Goal: Task Accomplishment & Management: Use online tool/utility

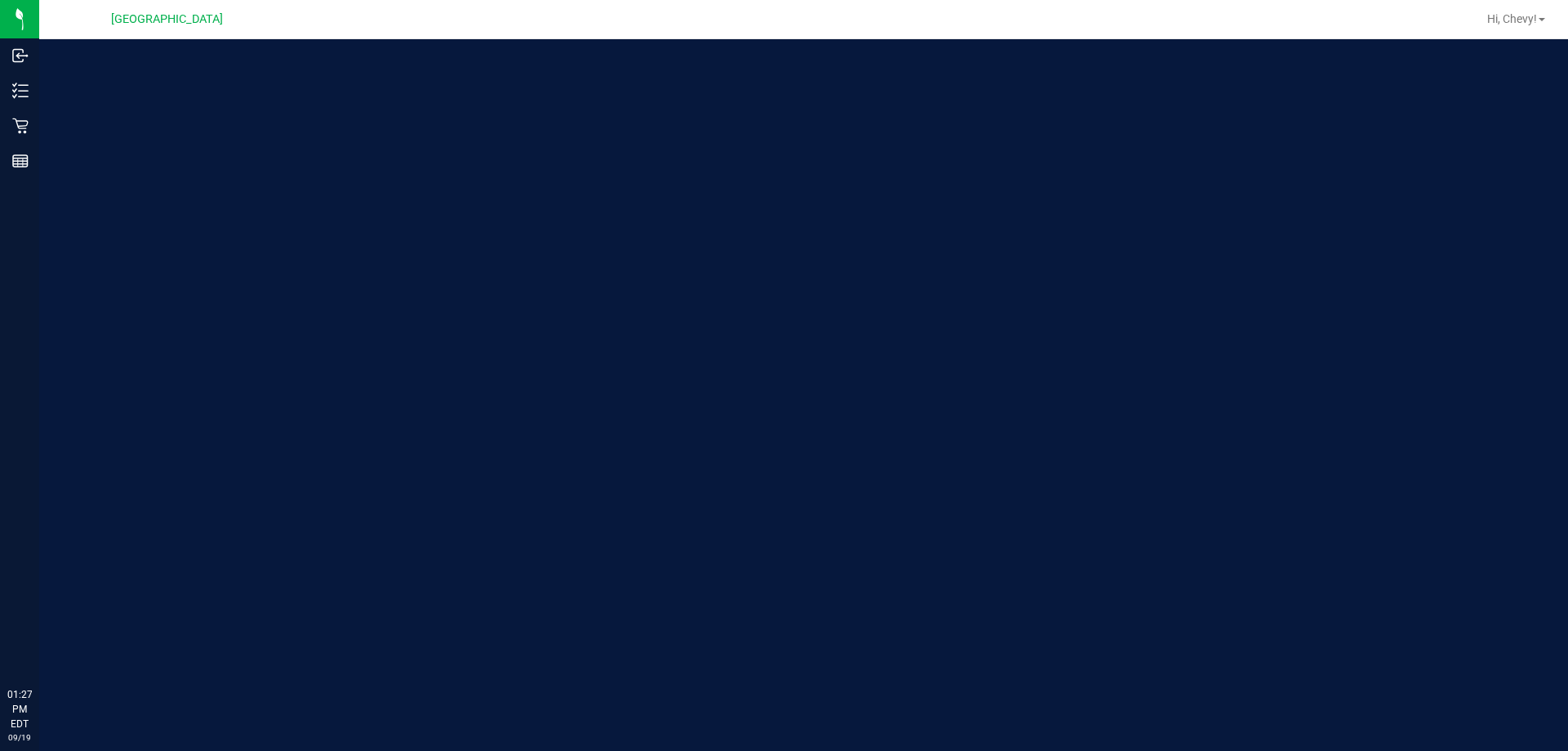
click at [814, 369] on div "Welcome to Flourish Software Seed-to-Sale Tracking & Analytics" at bounding box center [803, 395] width 1529 height 711
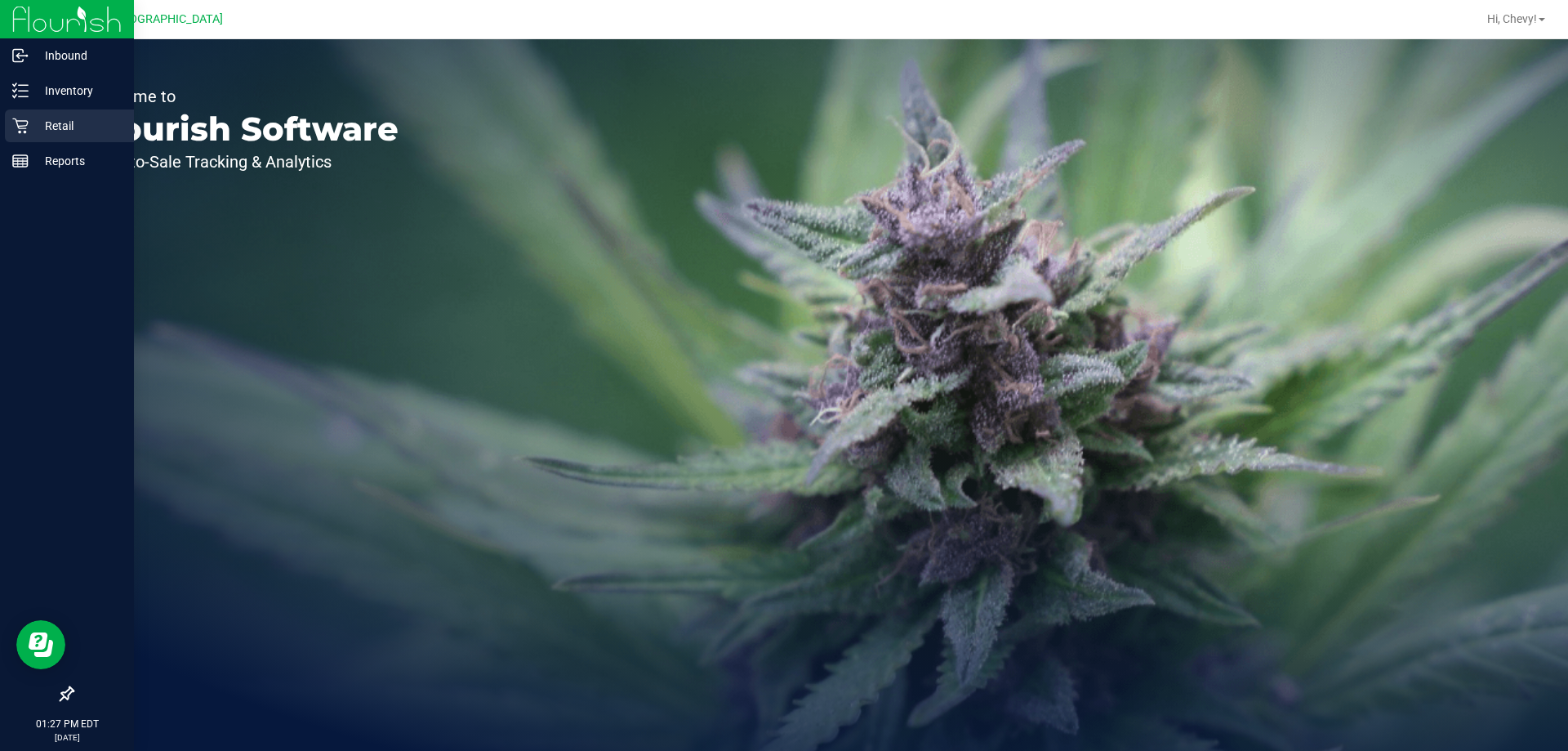
click at [22, 120] on icon at bounding box center [21, 126] width 16 height 16
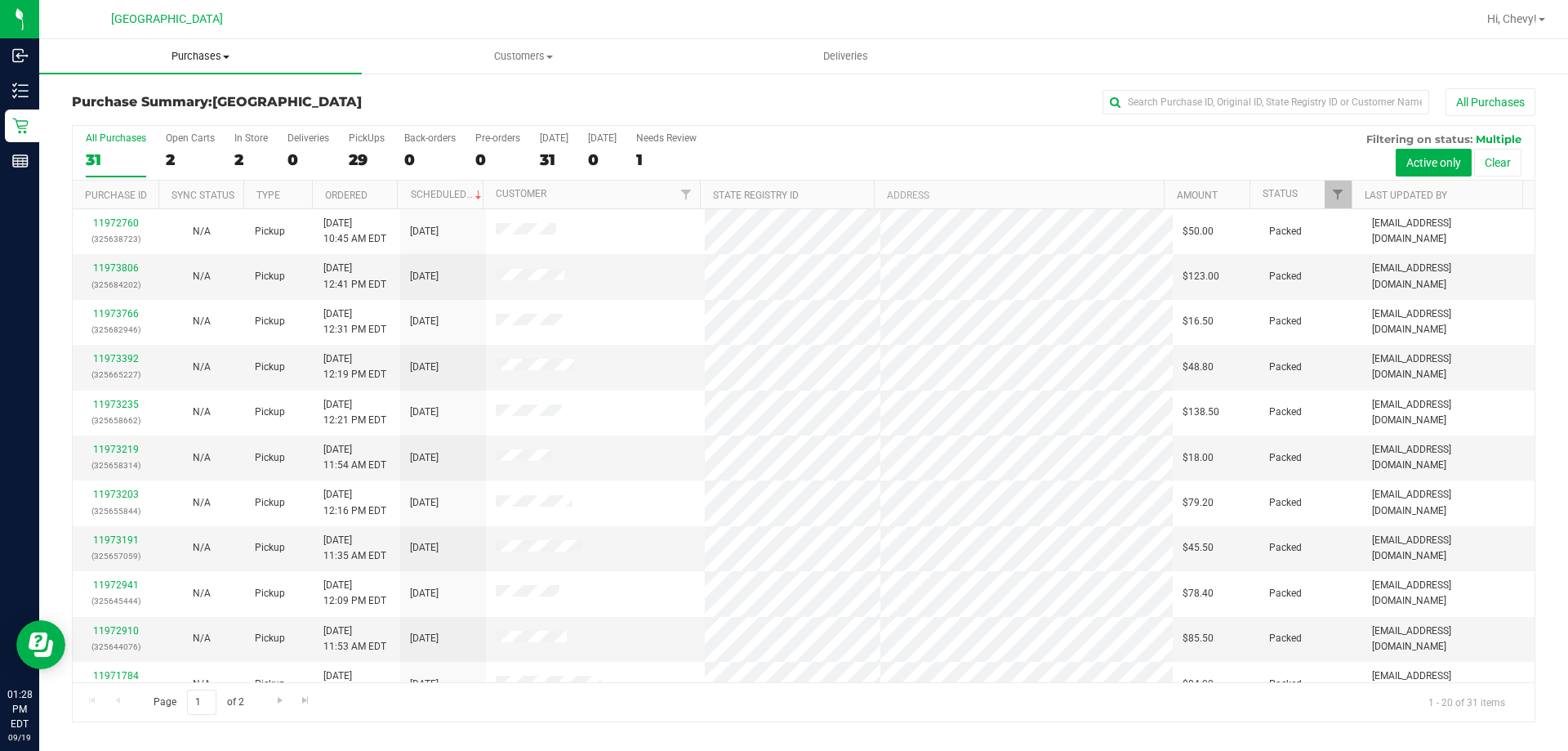
click at [214, 55] on span "Purchases" at bounding box center [200, 56] width 323 height 15
click at [209, 121] on li "Fulfillment" at bounding box center [200, 119] width 323 height 20
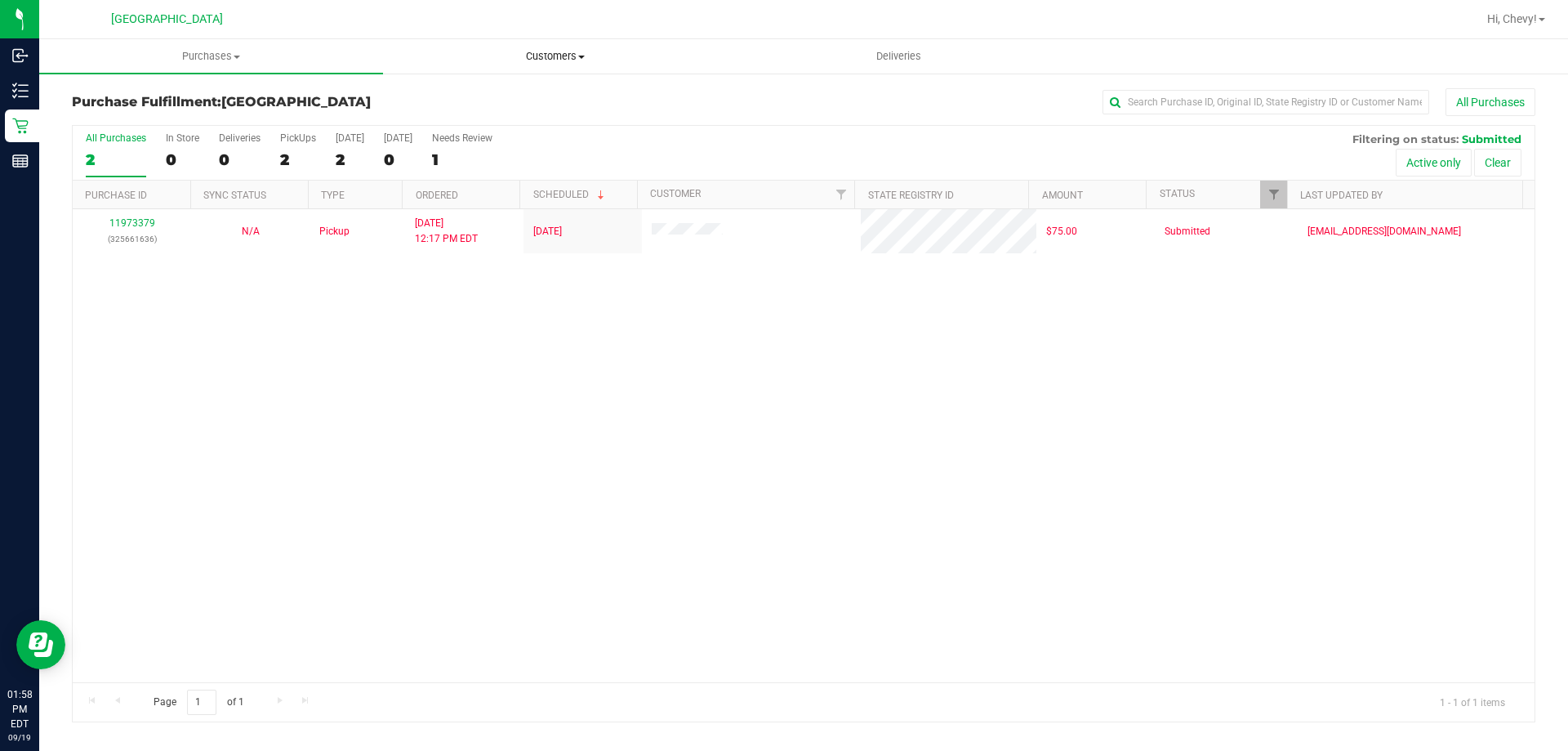
click at [573, 56] on span "Customers" at bounding box center [554, 56] width 342 height 15
click at [562, 99] on li "All customers" at bounding box center [554, 99] width 344 height 20
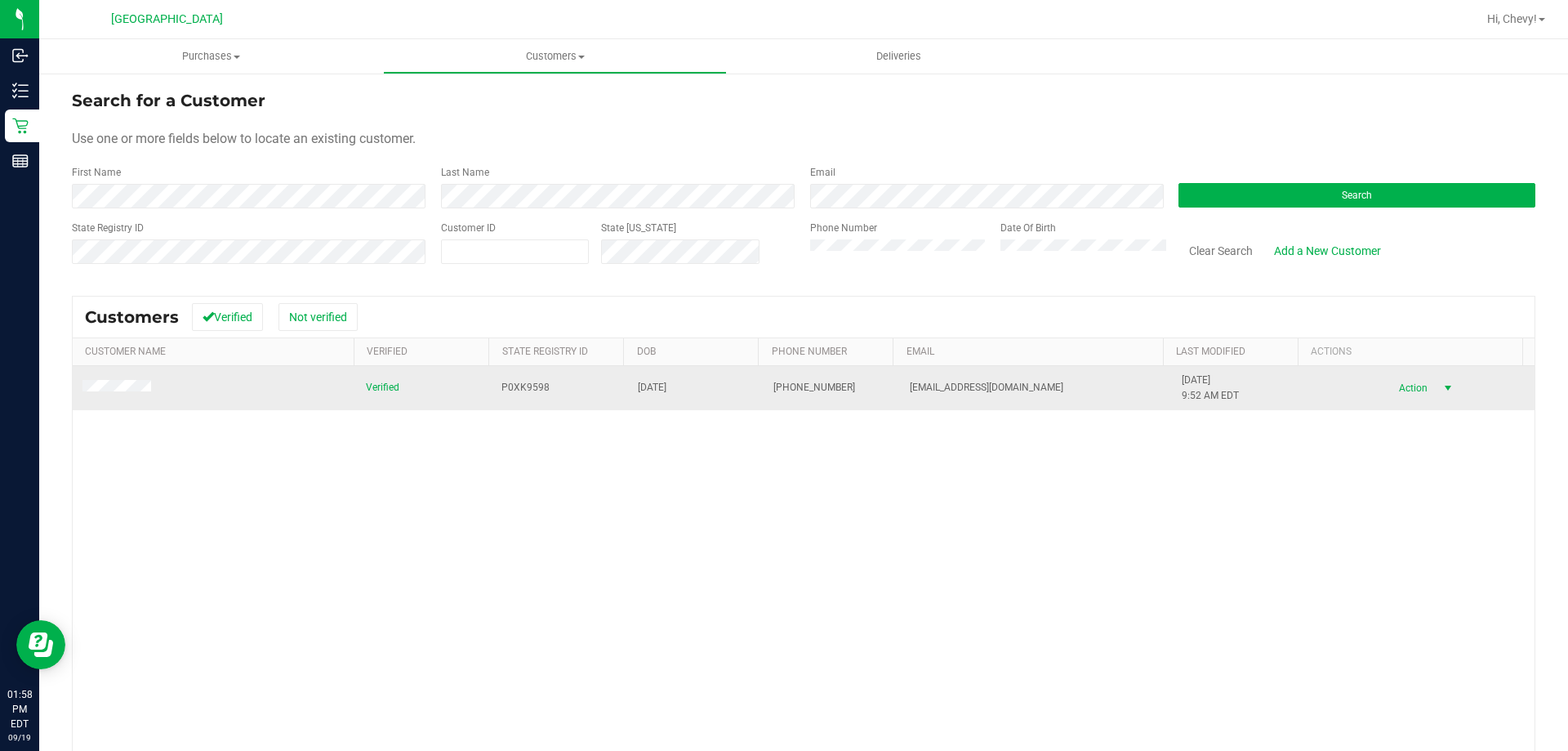
click at [1398, 385] on span "Action" at bounding box center [1410, 387] width 54 height 23
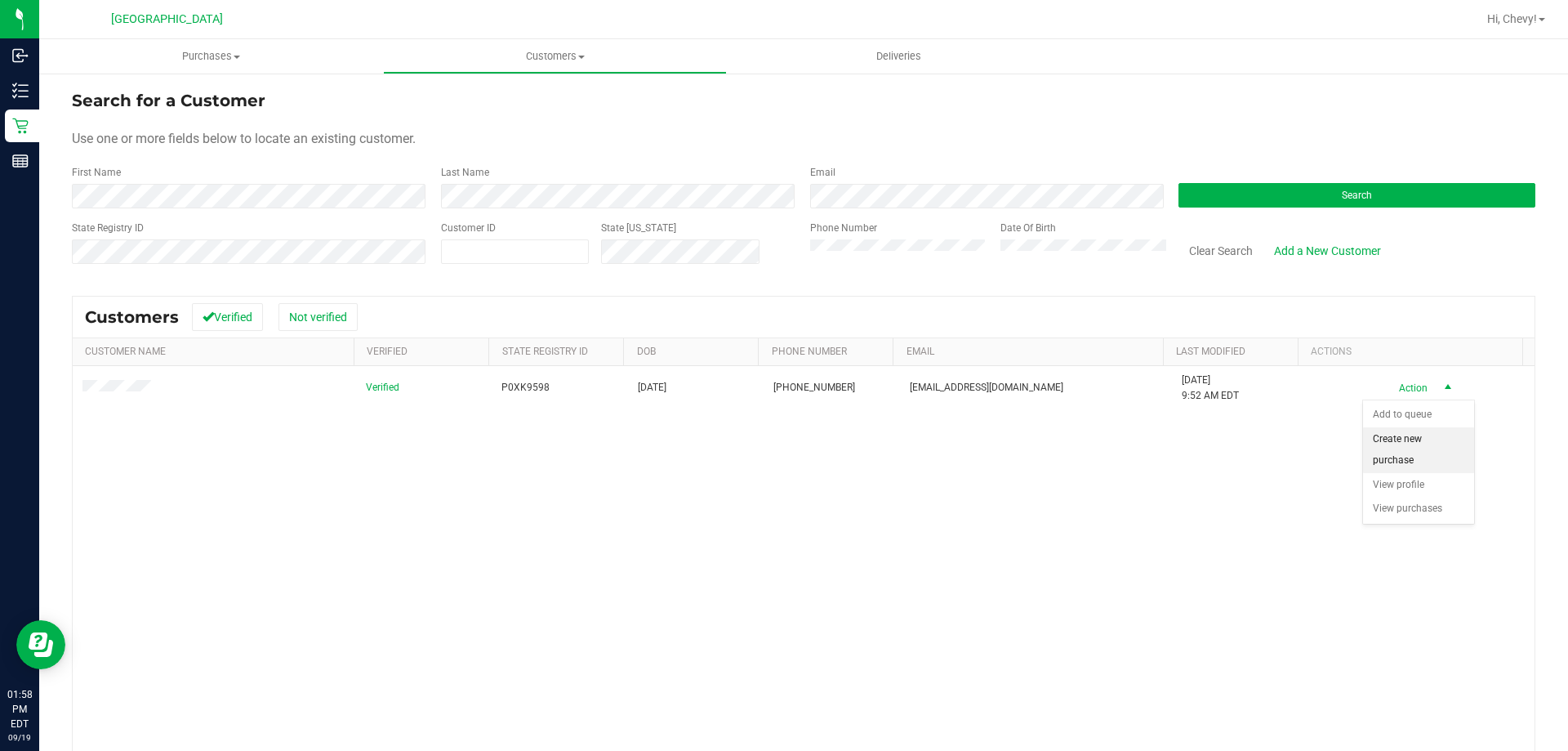
click at [1417, 457] on li "Create new purchase" at bounding box center [1418, 450] width 111 height 45
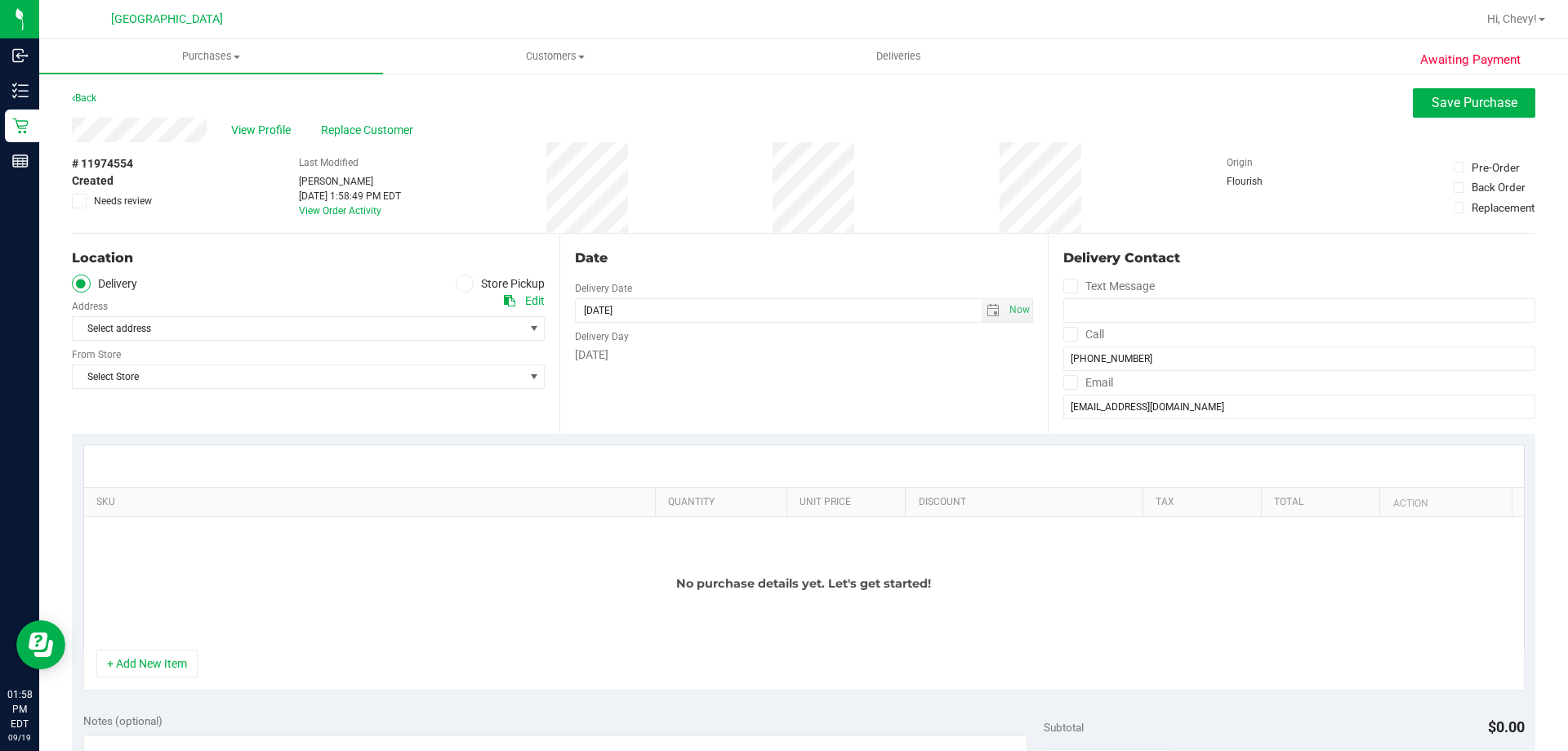
click at [463, 283] on icon at bounding box center [464, 283] width 10 height 0
click at [0, 0] on input "Store Pickup" at bounding box center [0, 0] width 0 height 0
click at [461, 327] on span "Select Store" at bounding box center [297, 327] width 451 height 23
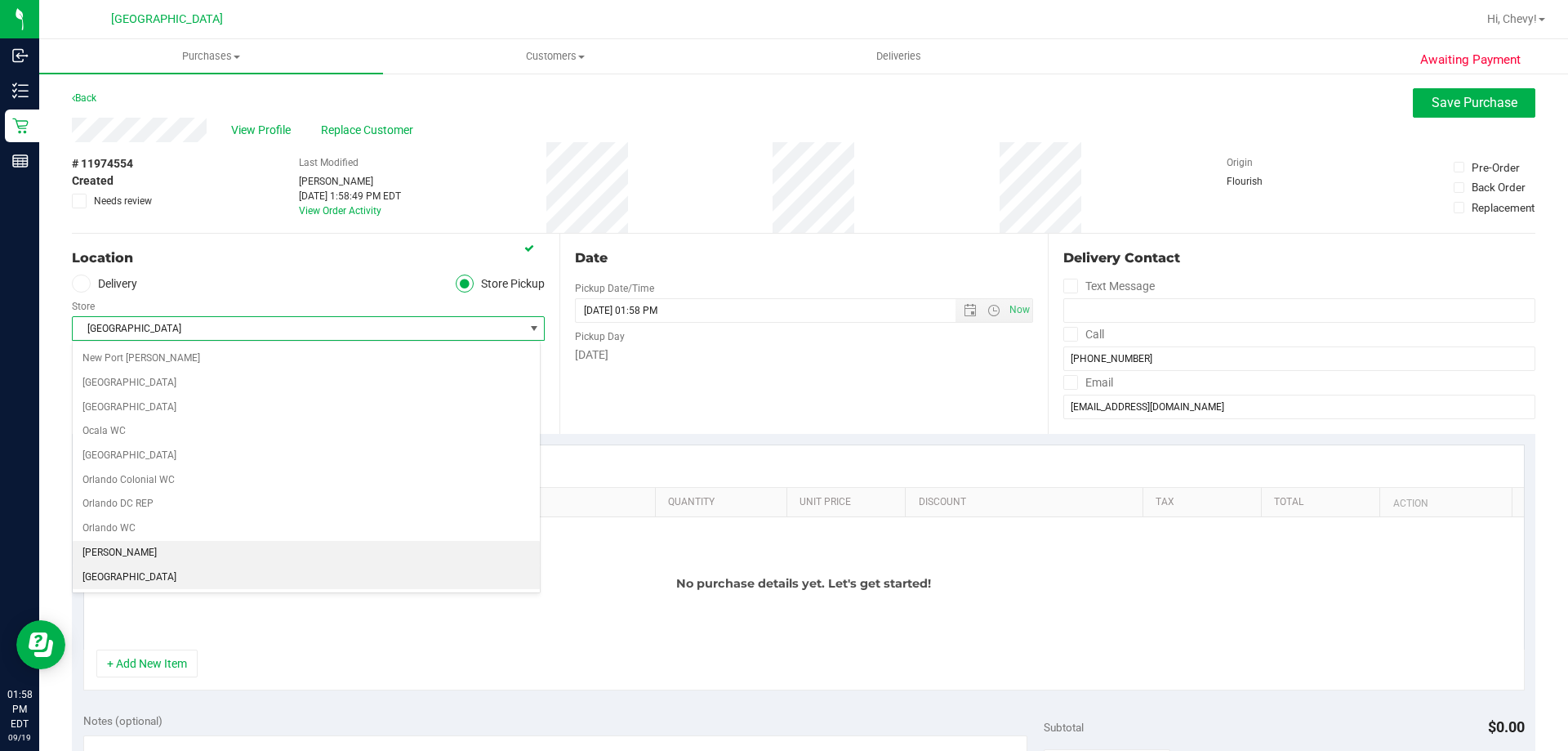
scroll to position [735, 0]
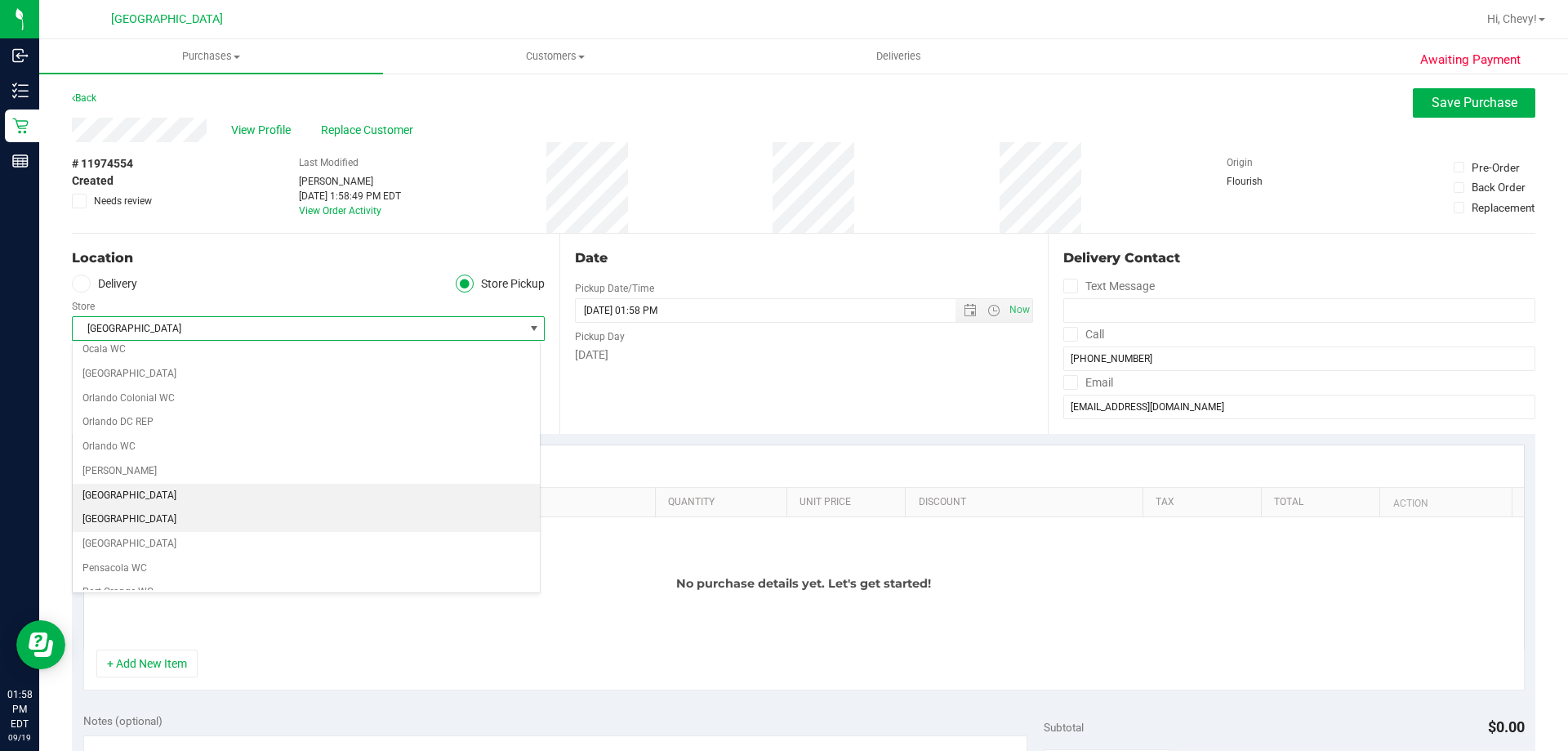
click at [330, 522] on li "[GEOGRAPHIC_DATA]" at bounding box center [306, 519] width 467 height 24
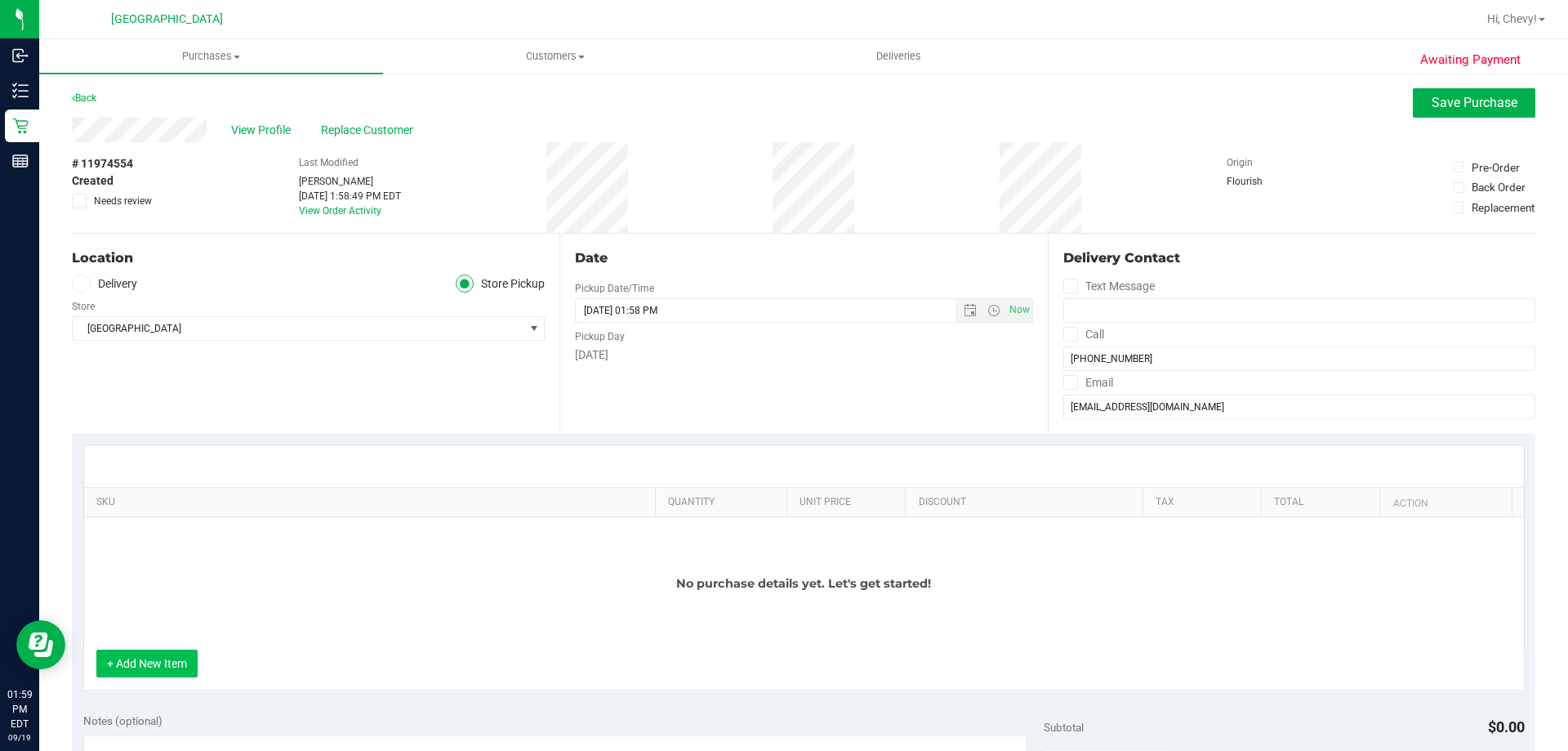
click at [109, 655] on button "+ Add New Item" at bounding box center [147, 663] width 102 height 28
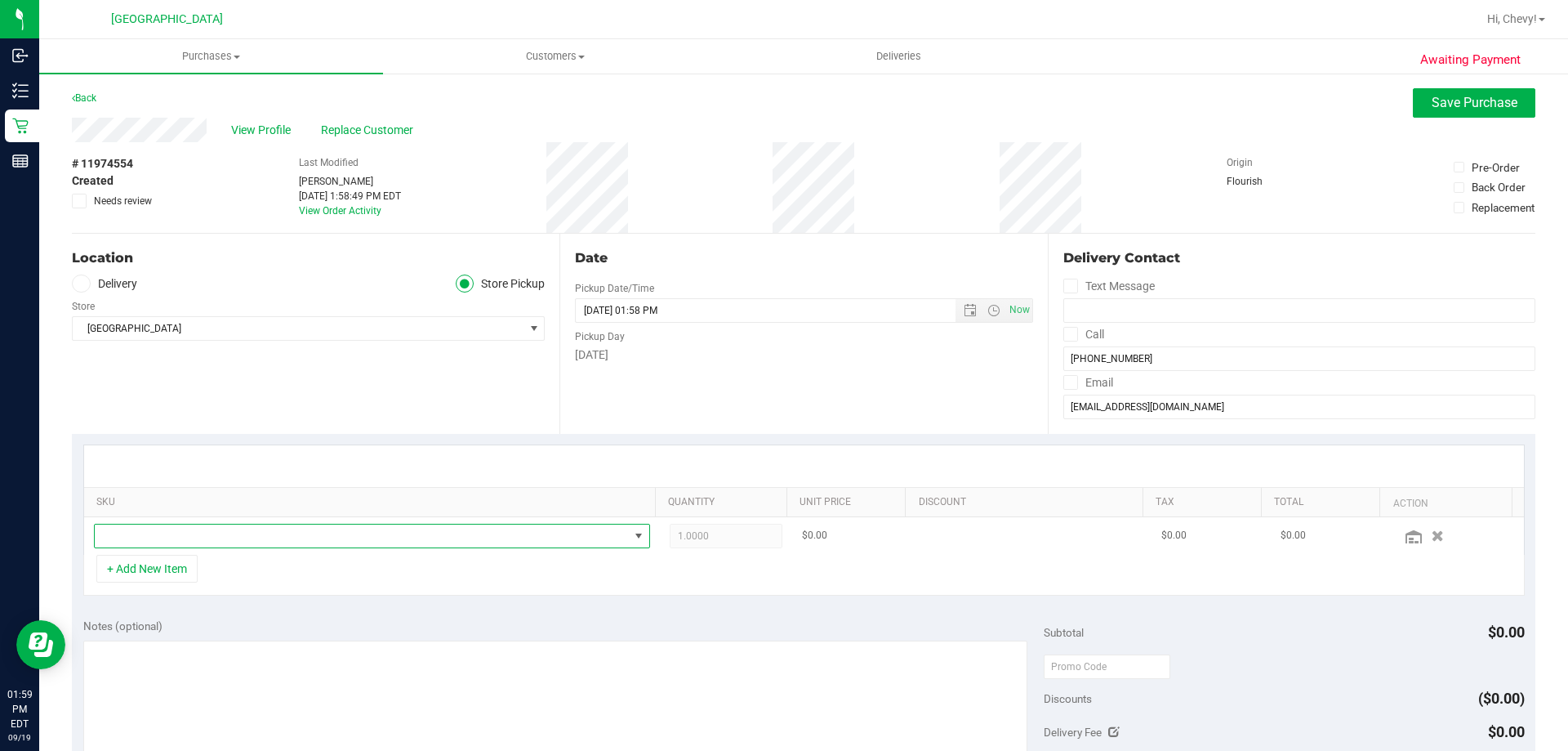
click at [162, 525] on span "NO DATA FOUND" at bounding box center [361, 535] width 534 height 23
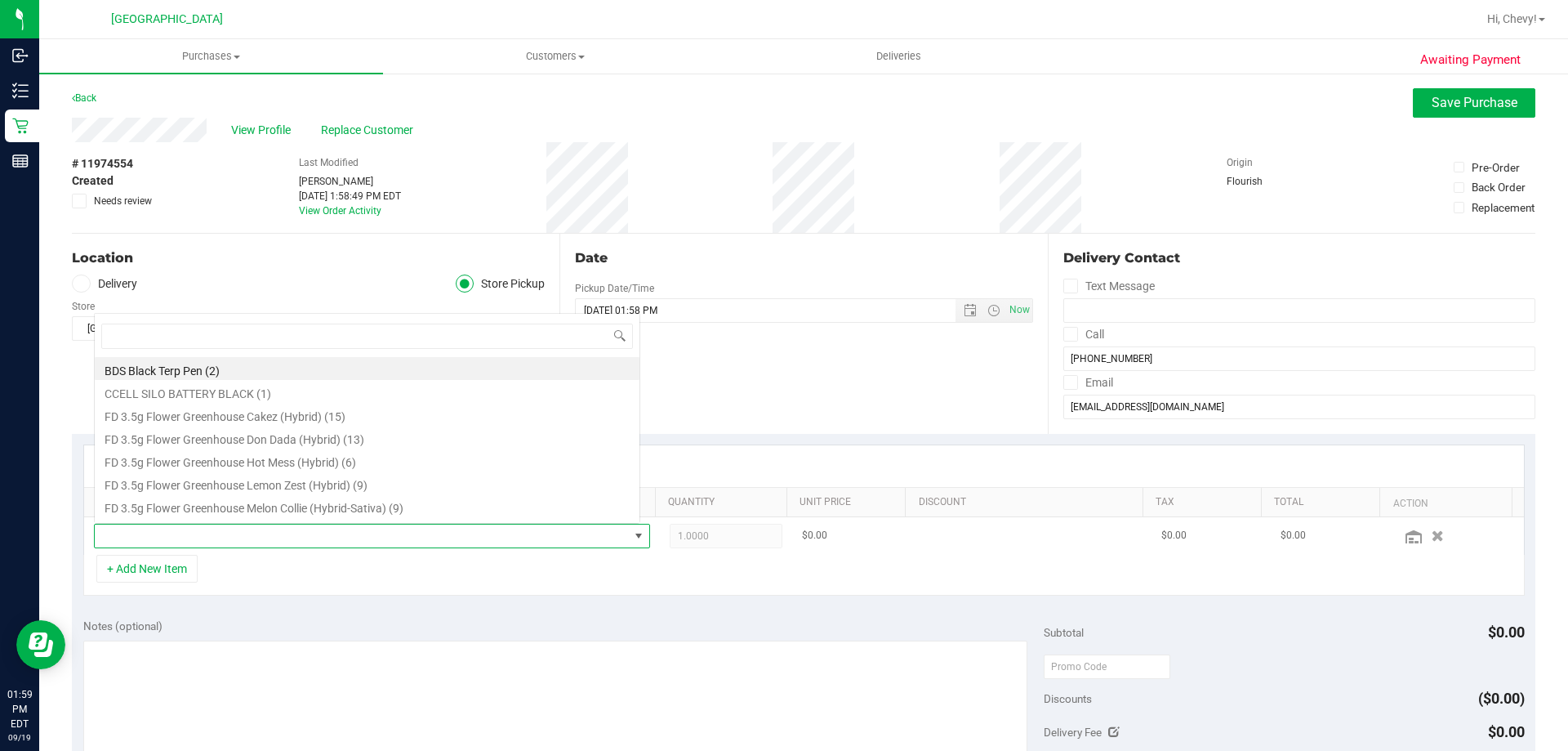
scroll to position [24, 541]
click at [165, 529] on span at bounding box center [361, 535] width 534 height 23
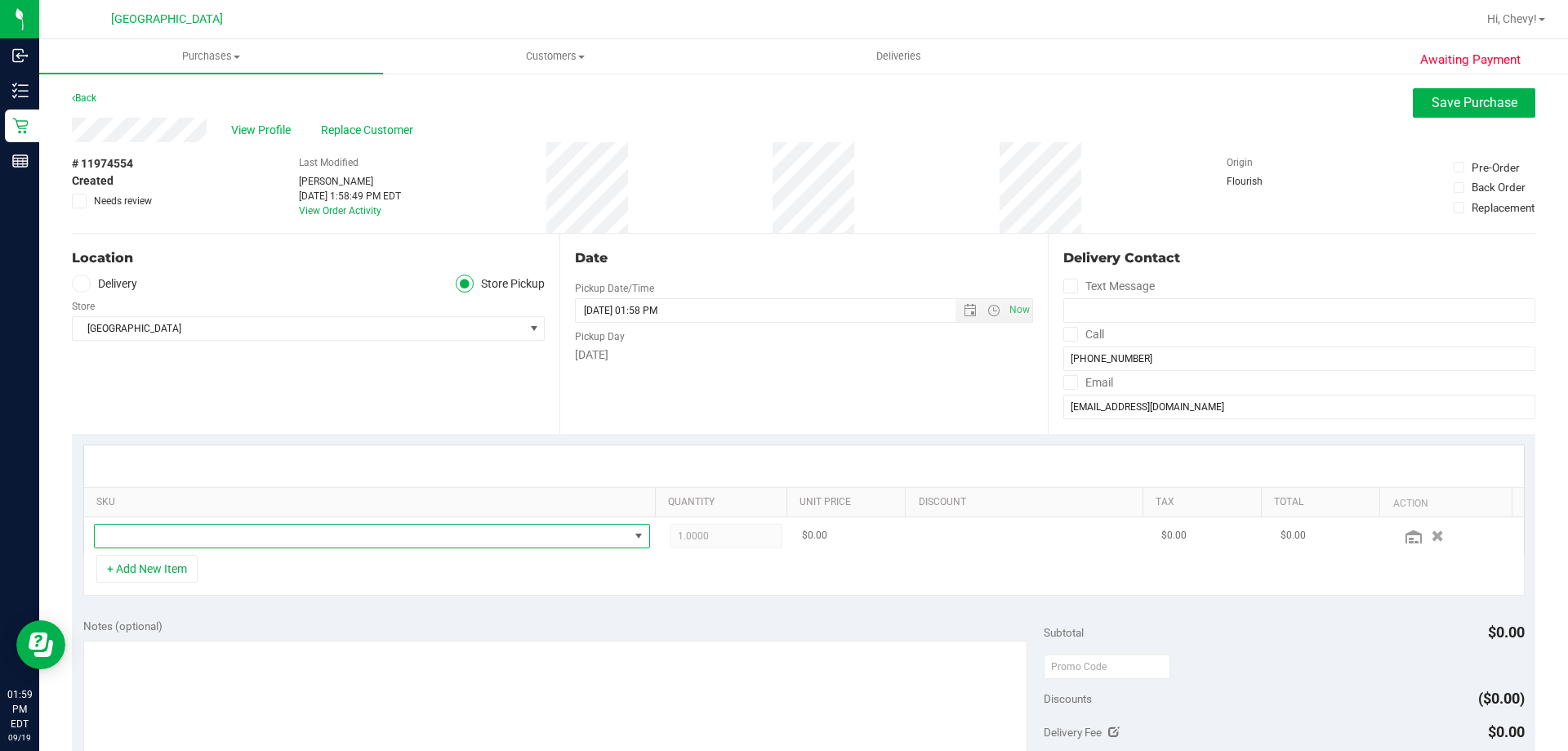
click at [165, 532] on span "NO DATA FOUND" at bounding box center [361, 535] width 534 height 23
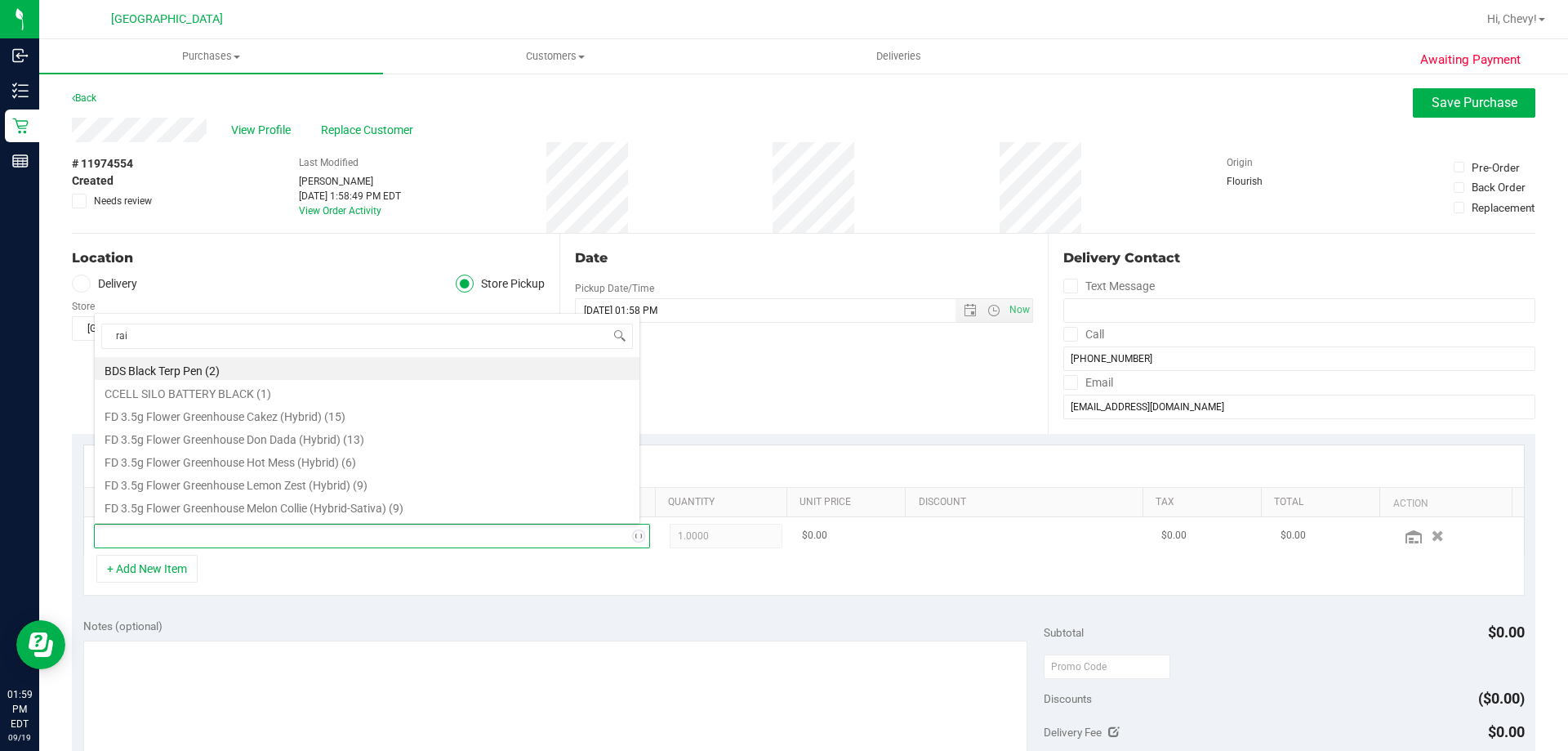
type input "rain"
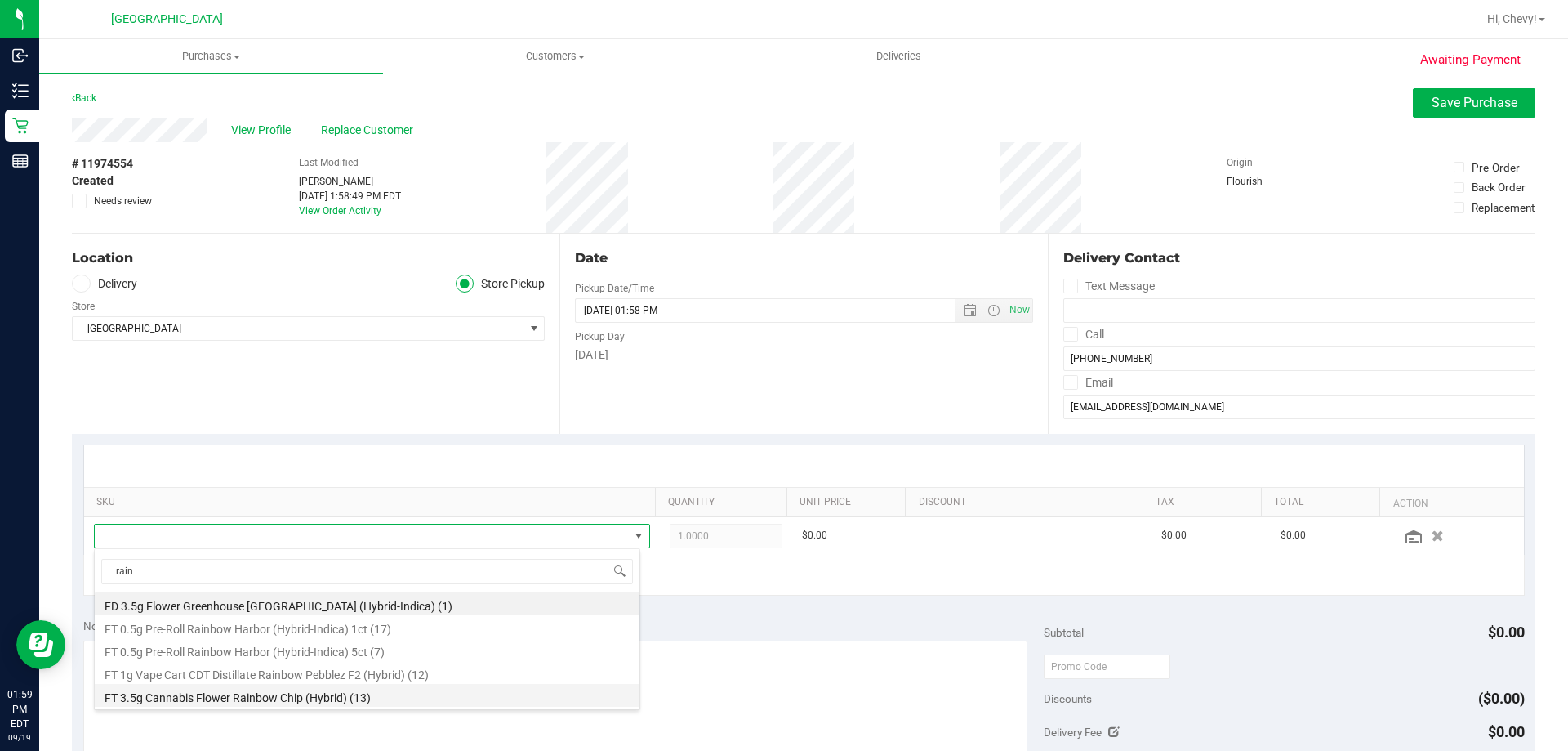
click at [266, 699] on li "FT 3.5g Cannabis Flower Rainbow Chip (Hybrid) (13)" at bounding box center [366, 695] width 545 height 23
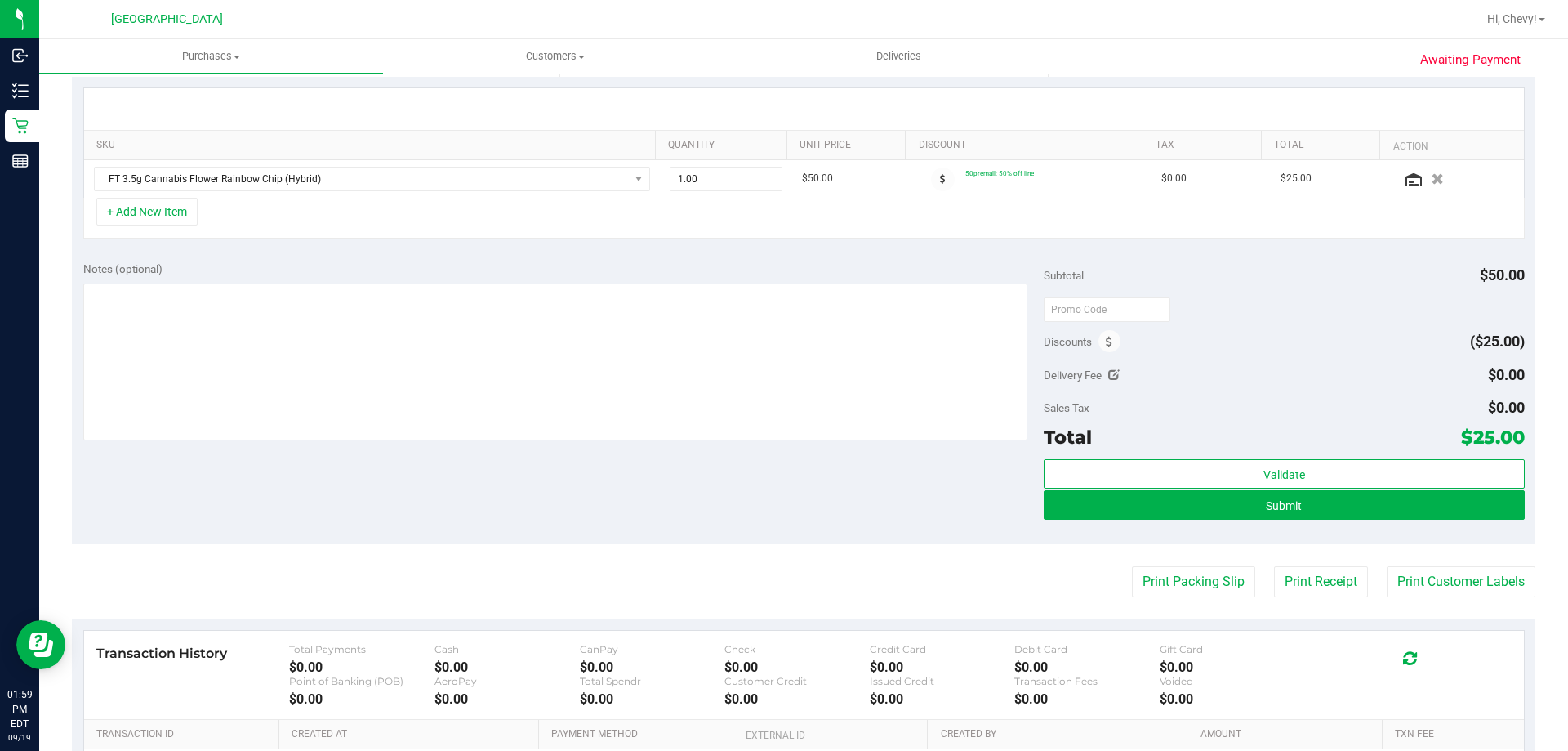
scroll to position [408, 0]
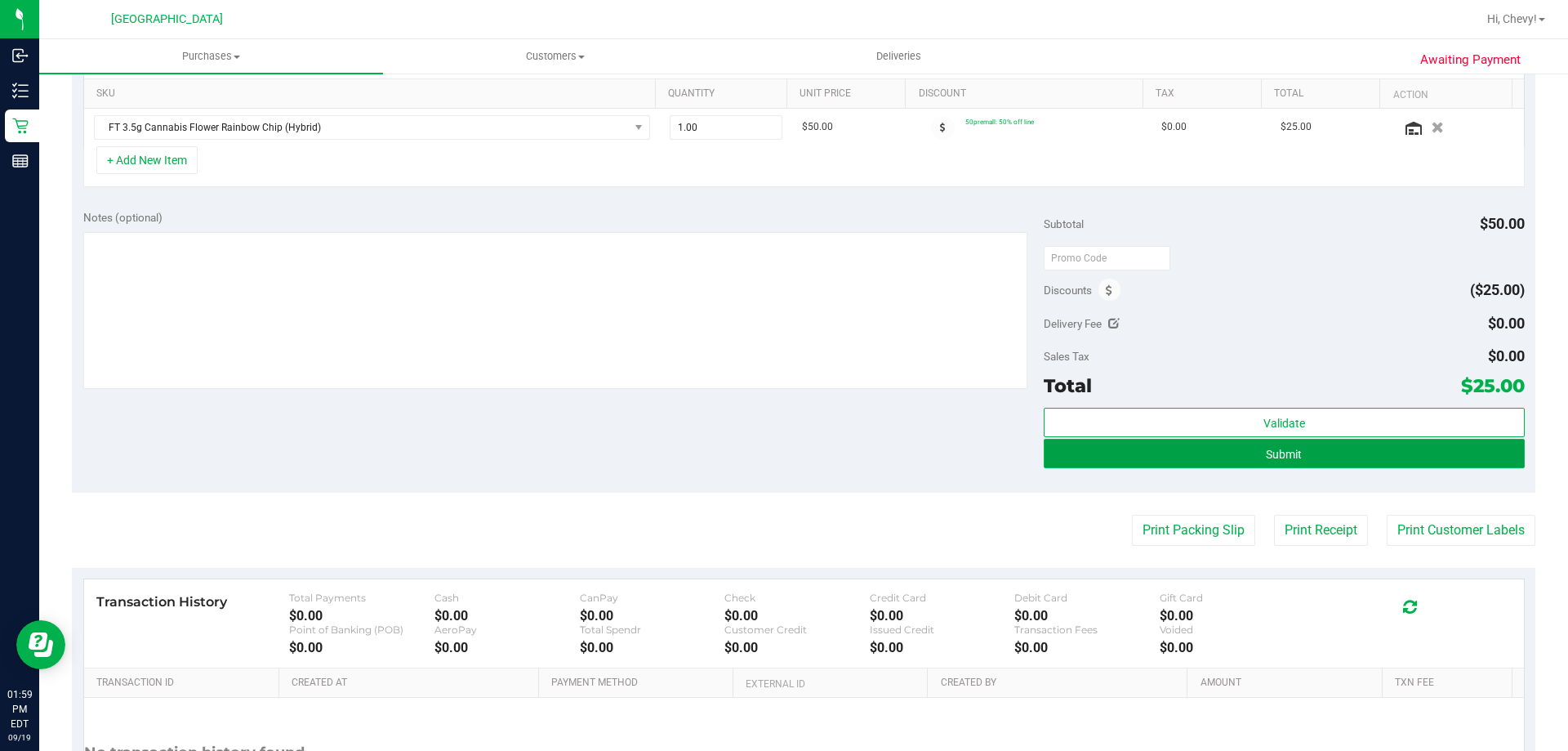
click at [1249, 449] on button "Submit" at bounding box center [1283, 454] width 480 height 29
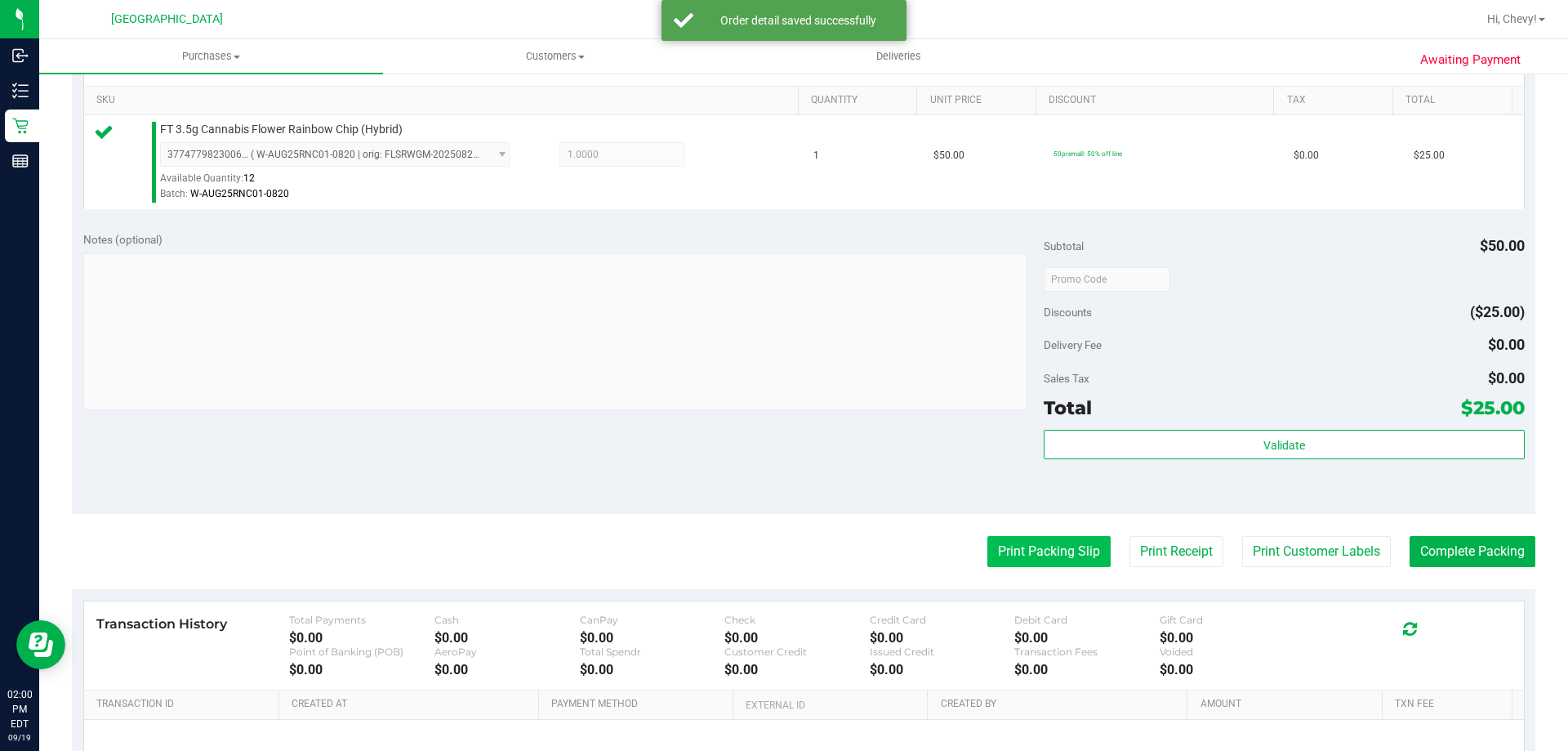
click at [1022, 555] on button "Print Packing Slip" at bounding box center [1049, 551] width 123 height 31
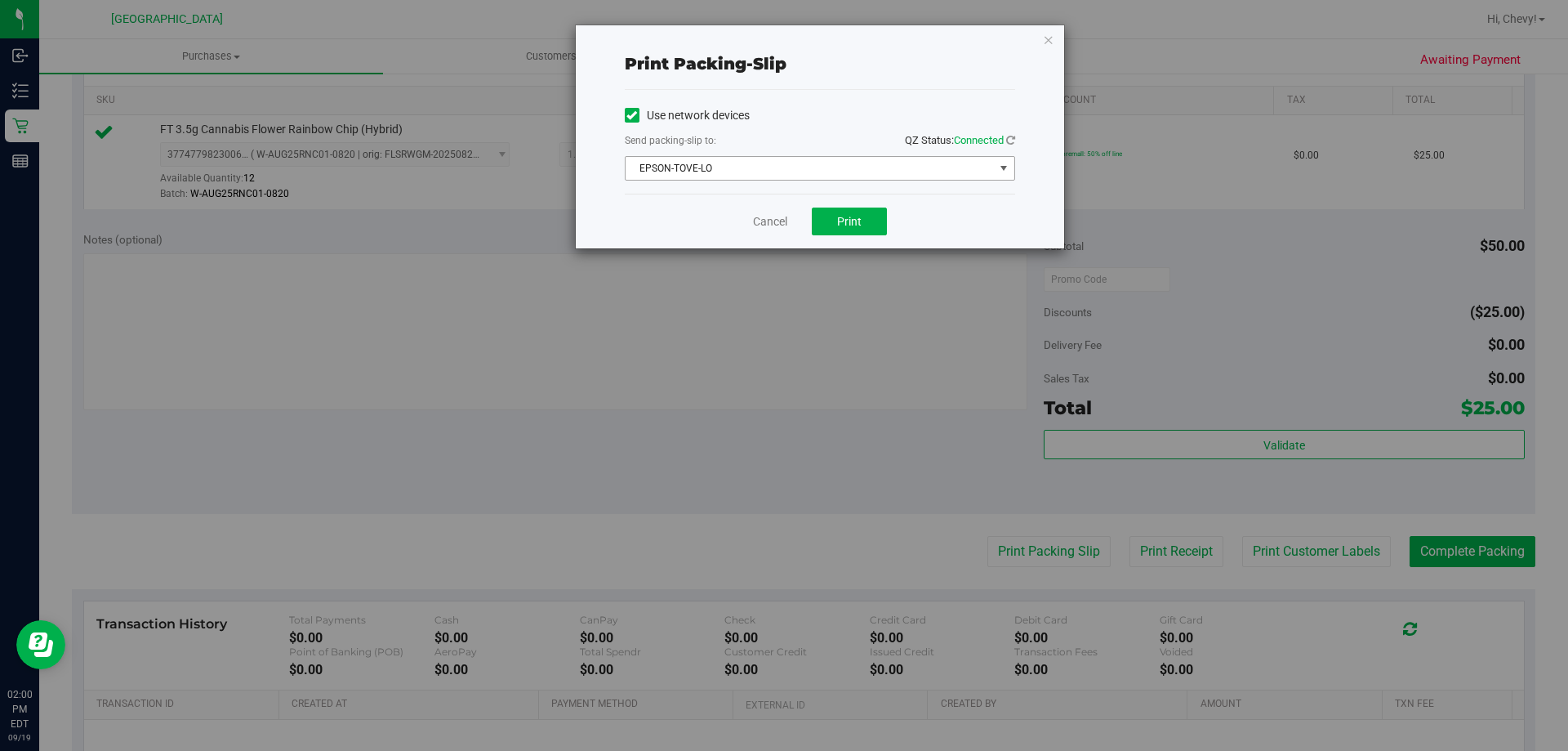
click at [828, 161] on span "EPSON-TOVE-LO" at bounding box center [810, 168] width 368 height 23
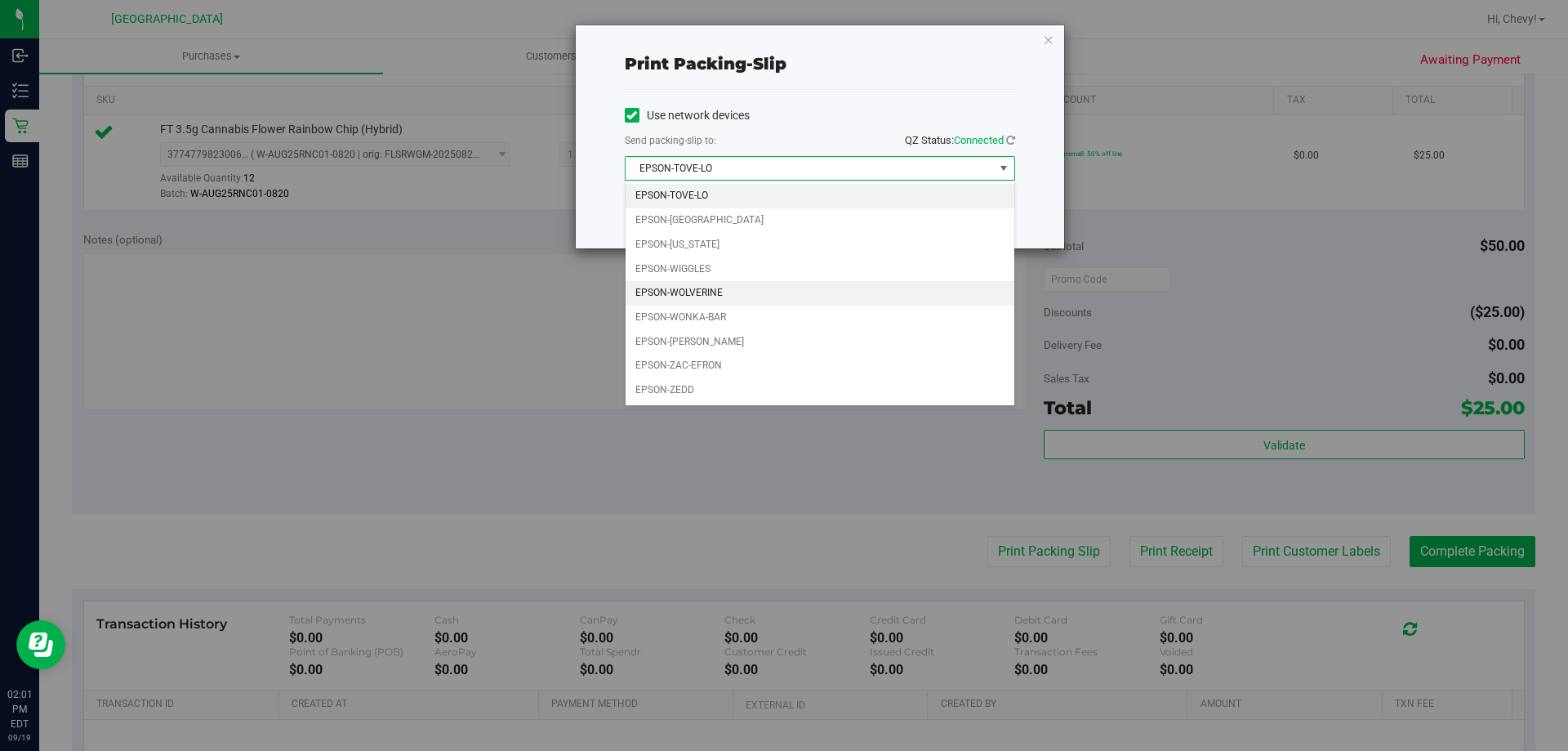
click at [773, 290] on li "EPSON-WOLVERINE" at bounding box center [820, 293] width 389 height 24
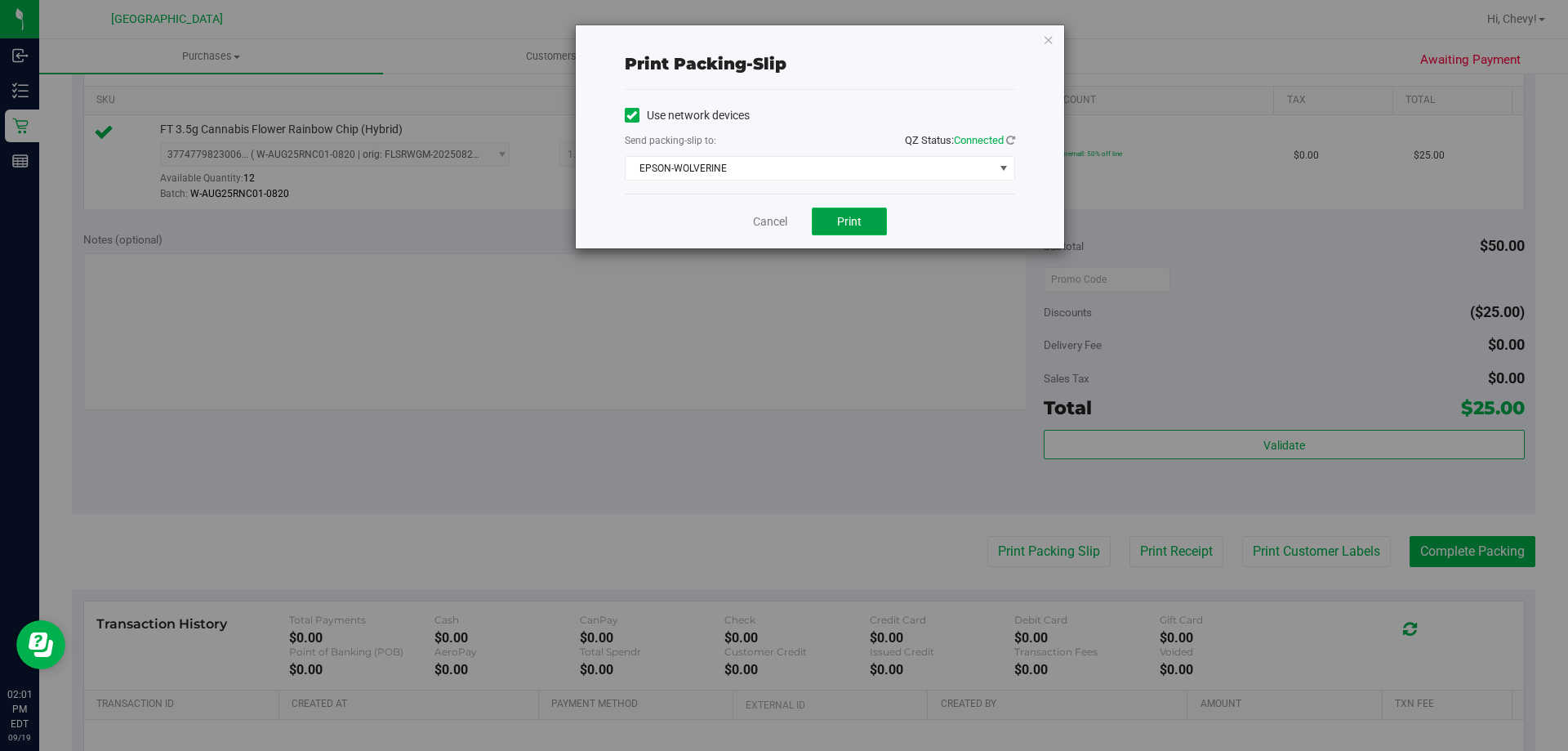
click at [841, 221] on span "Print" at bounding box center [849, 221] width 24 height 13
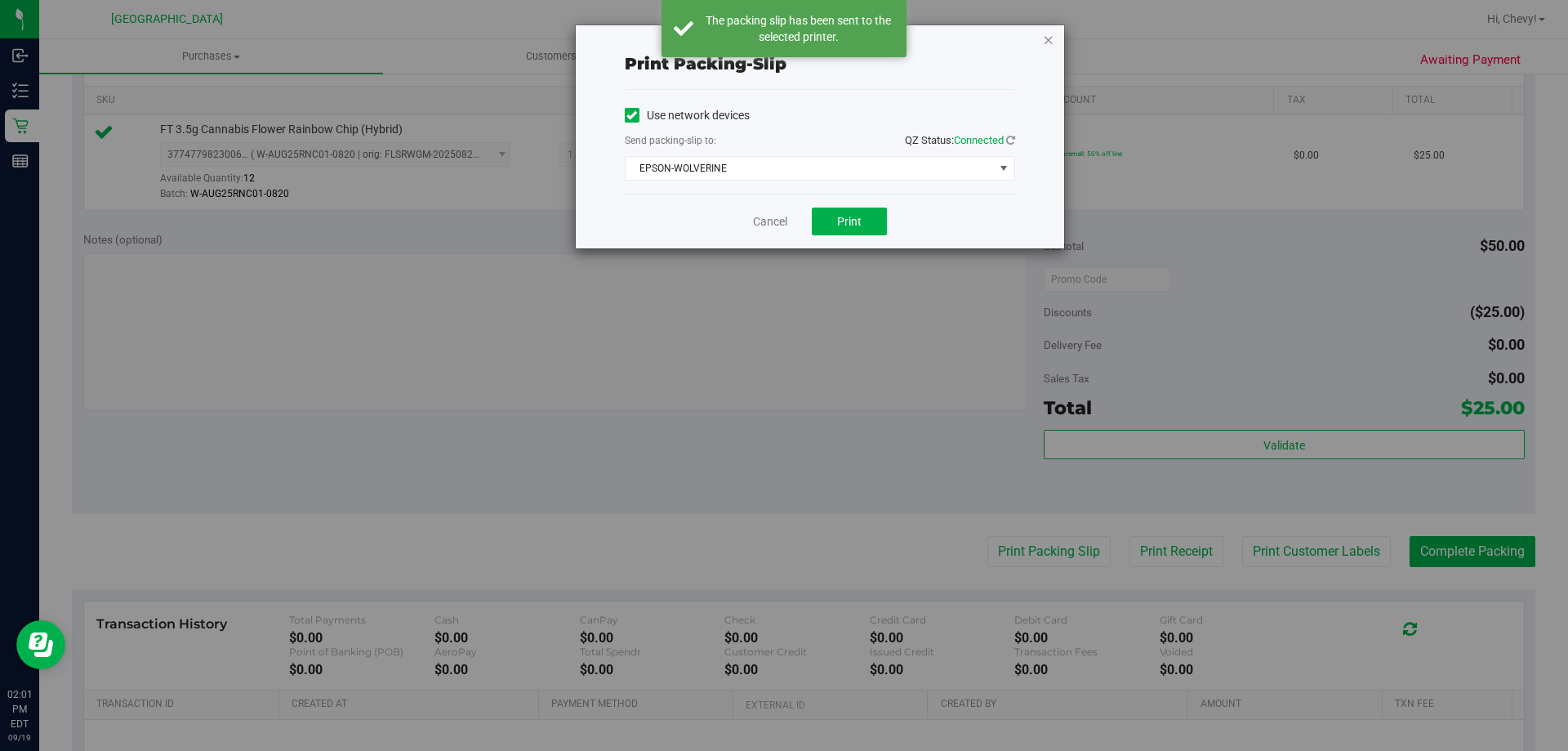
click at [1045, 42] on icon "button" at bounding box center [1048, 39] width 12 height 20
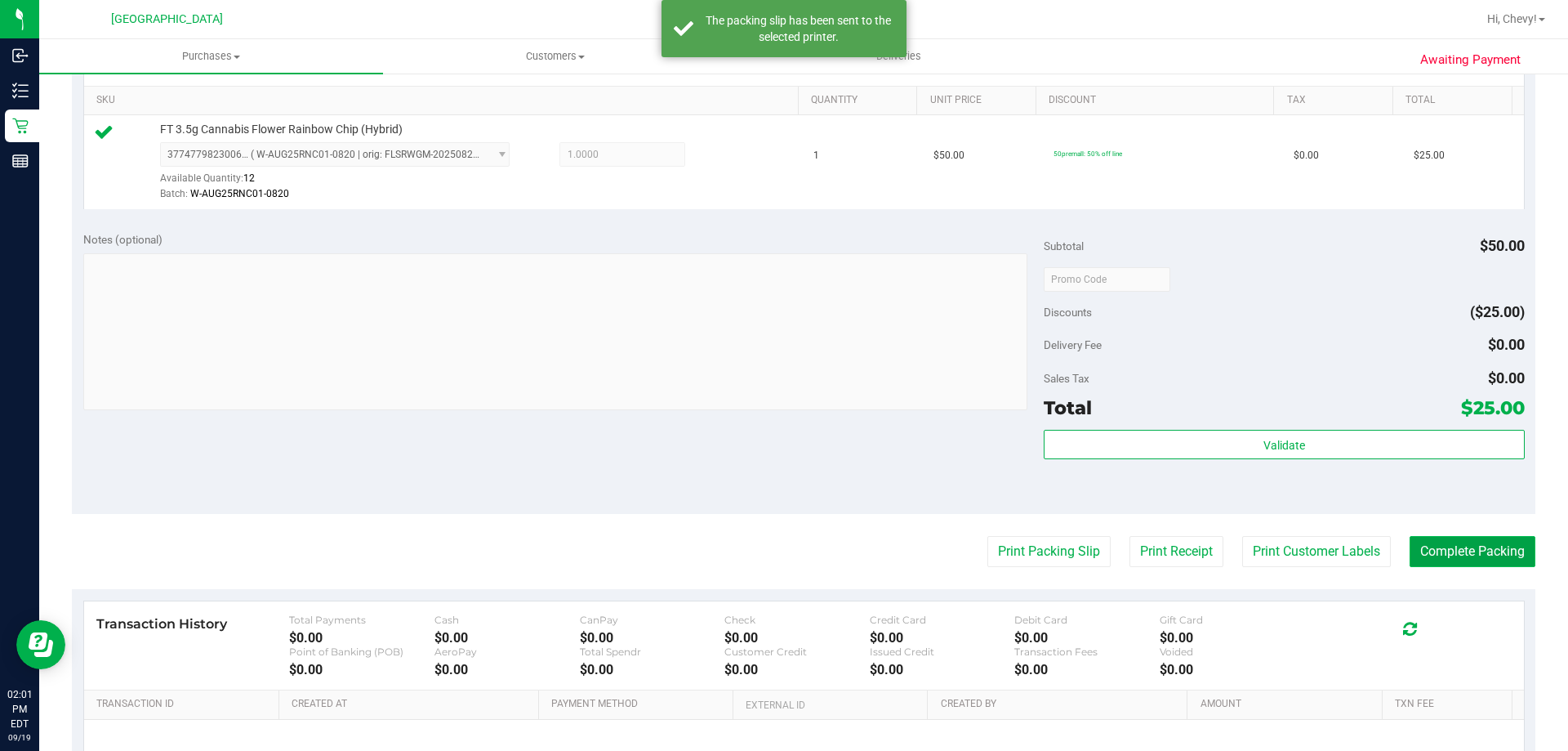
click at [1494, 553] on button "Complete Packing" at bounding box center [1472, 551] width 126 height 31
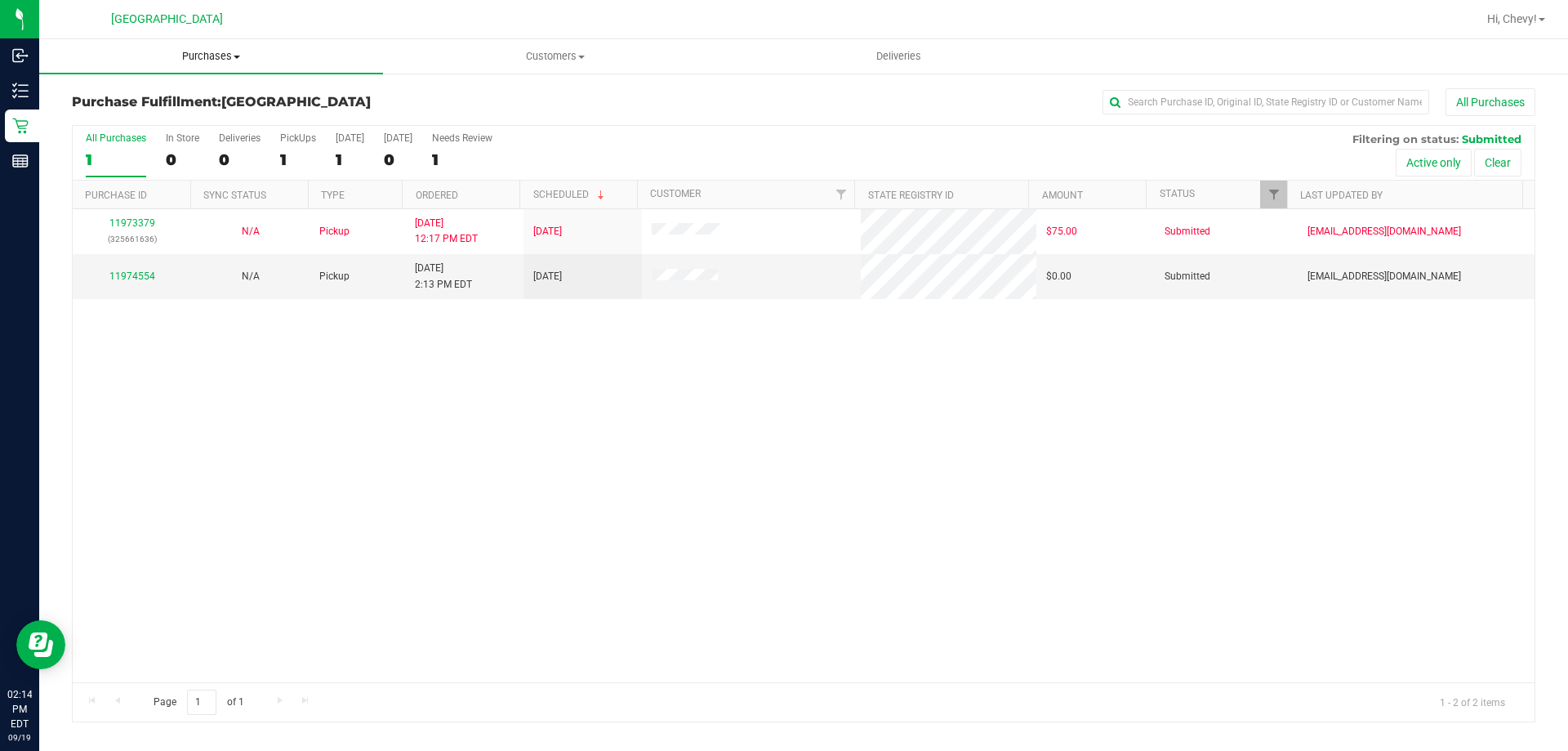
click at [187, 59] on span "Purchases" at bounding box center [210, 56] width 344 height 15
click at [209, 119] on li "Fulfillment" at bounding box center [210, 119] width 344 height 20
click at [144, 268] on link "11974814" at bounding box center [132, 268] width 45 height 12
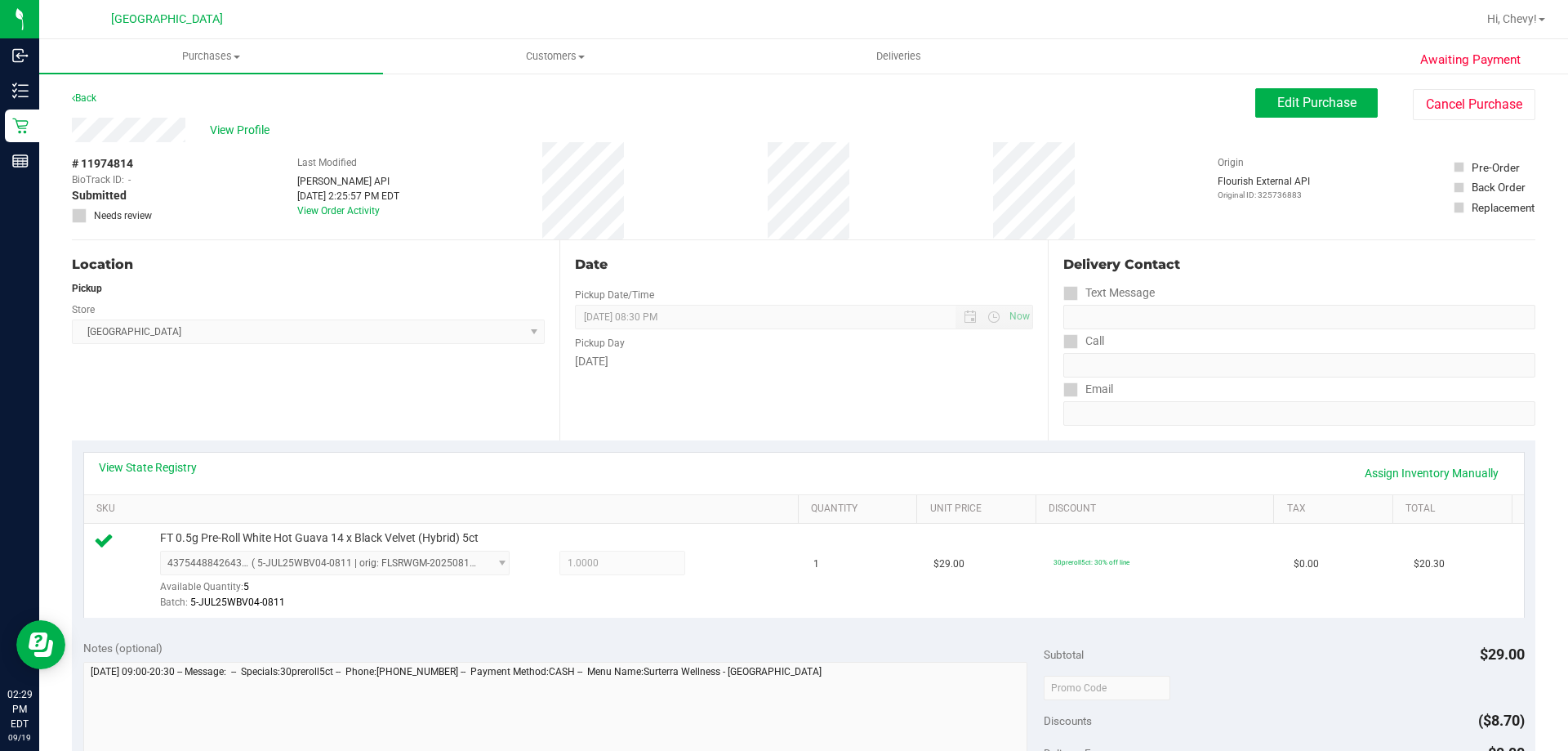
scroll to position [245, 0]
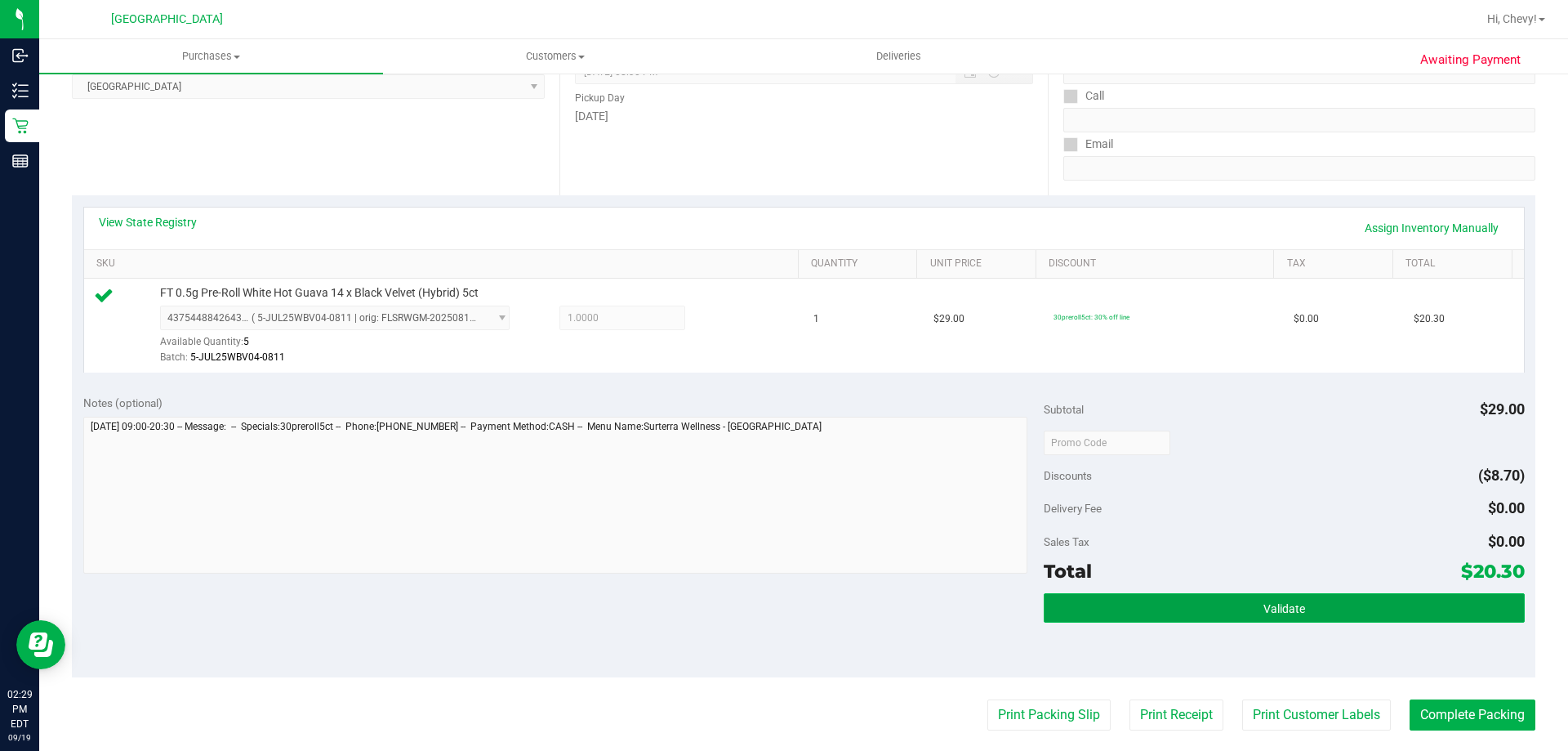
click at [1384, 598] on button "Validate" at bounding box center [1283, 608] width 480 height 29
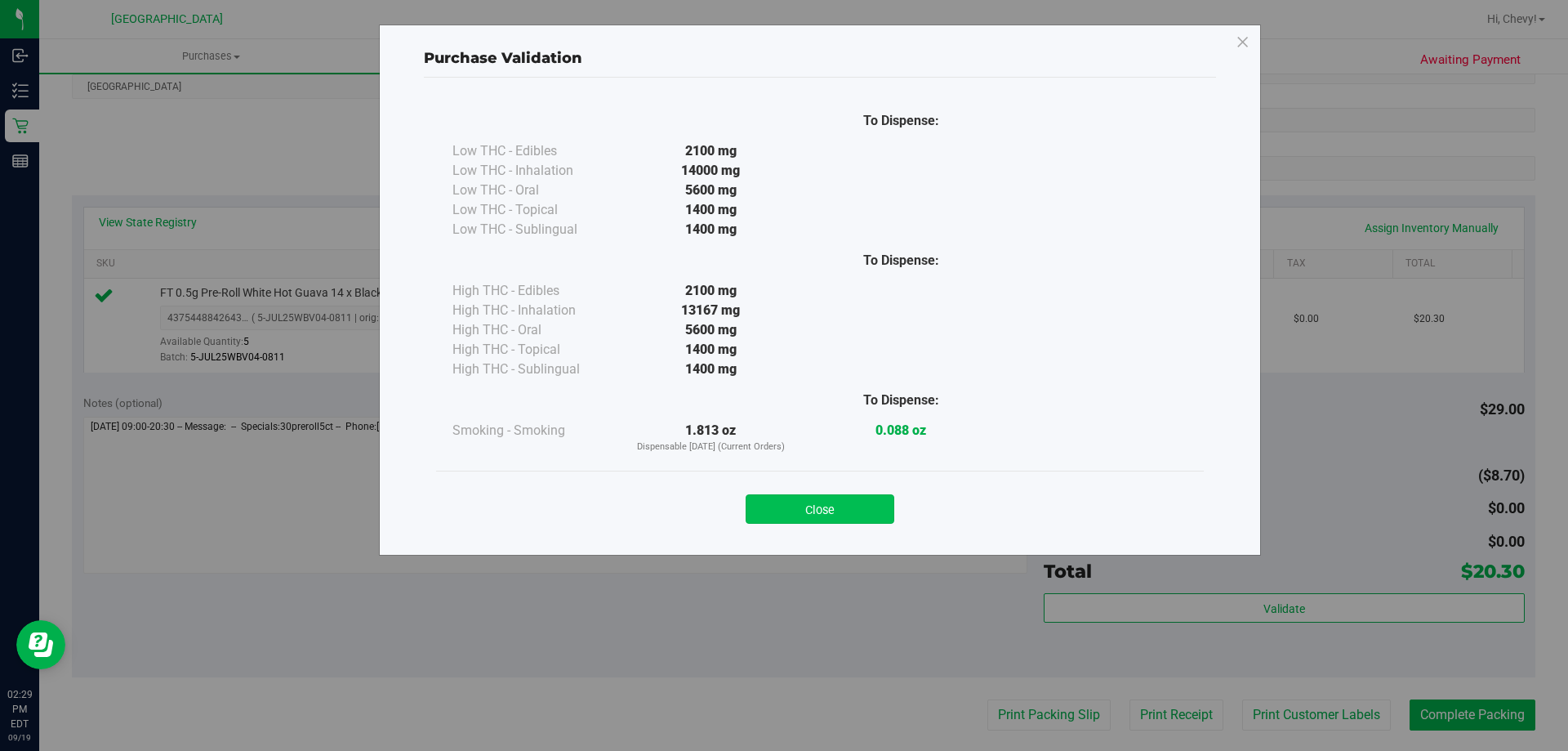
click at [794, 511] on button "Close" at bounding box center [820, 509] width 149 height 29
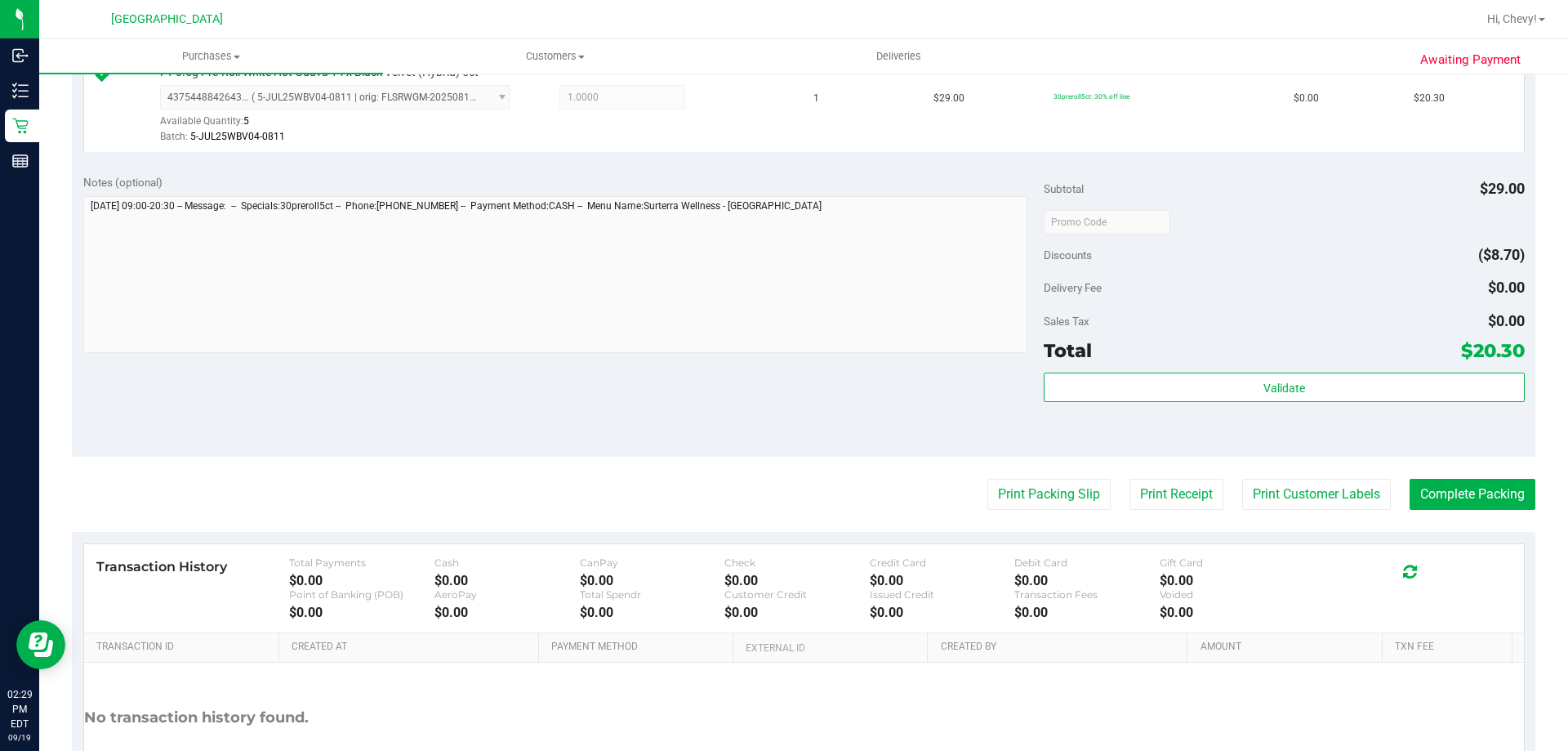
scroll to position [585, 0]
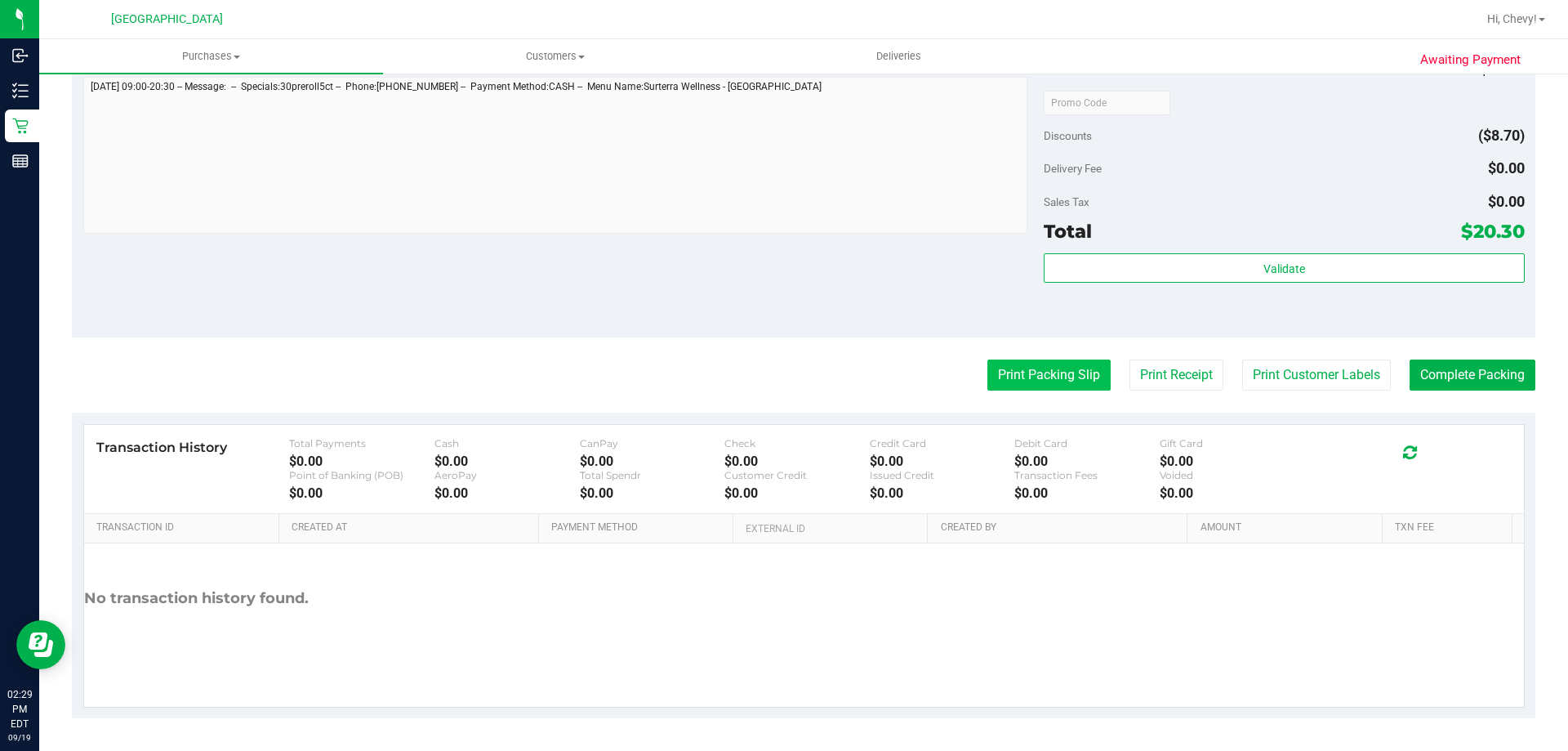
click at [988, 363] on button "Print Packing Slip" at bounding box center [1049, 375] width 123 height 31
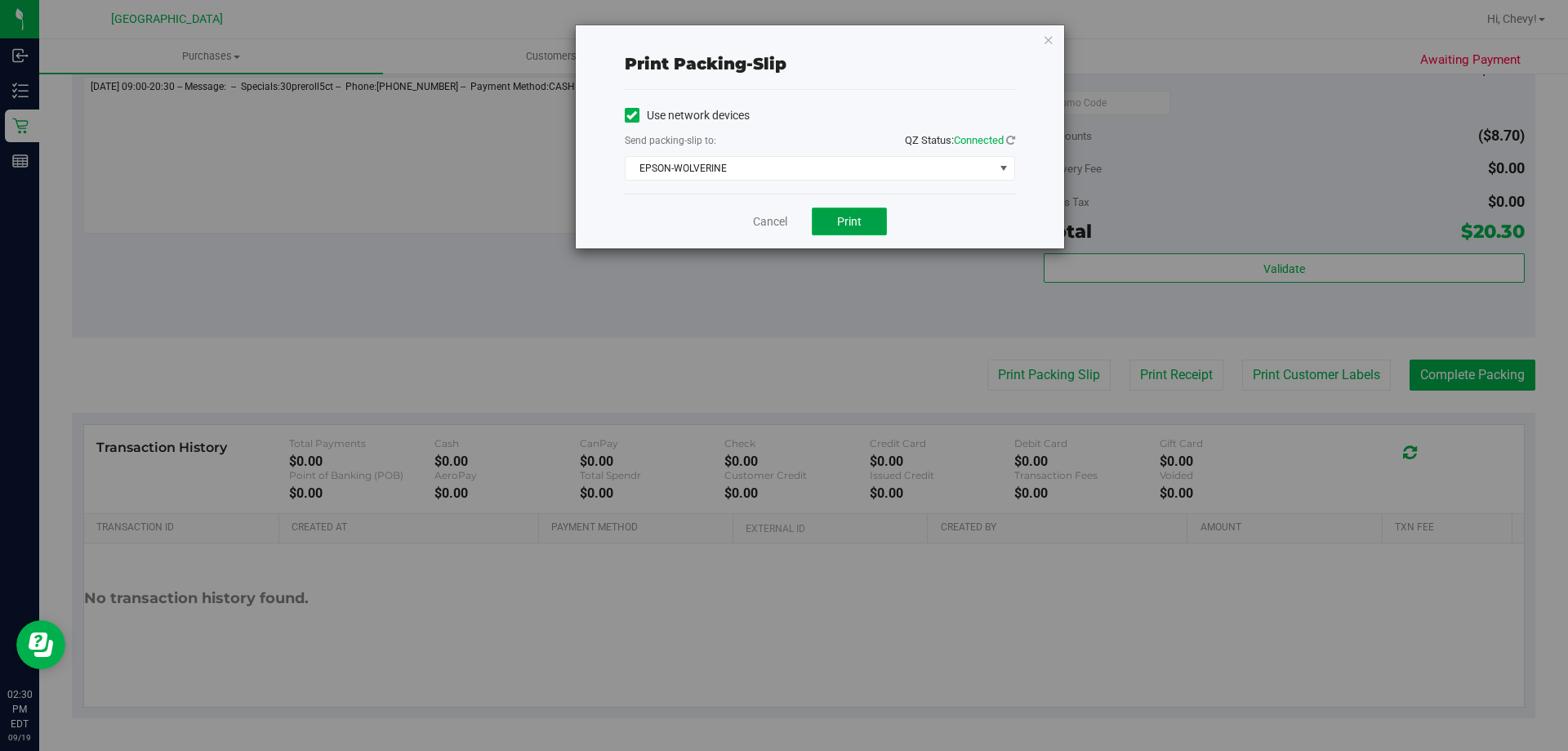
click at [862, 228] on button "Print" at bounding box center [849, 221] width 75 height 28
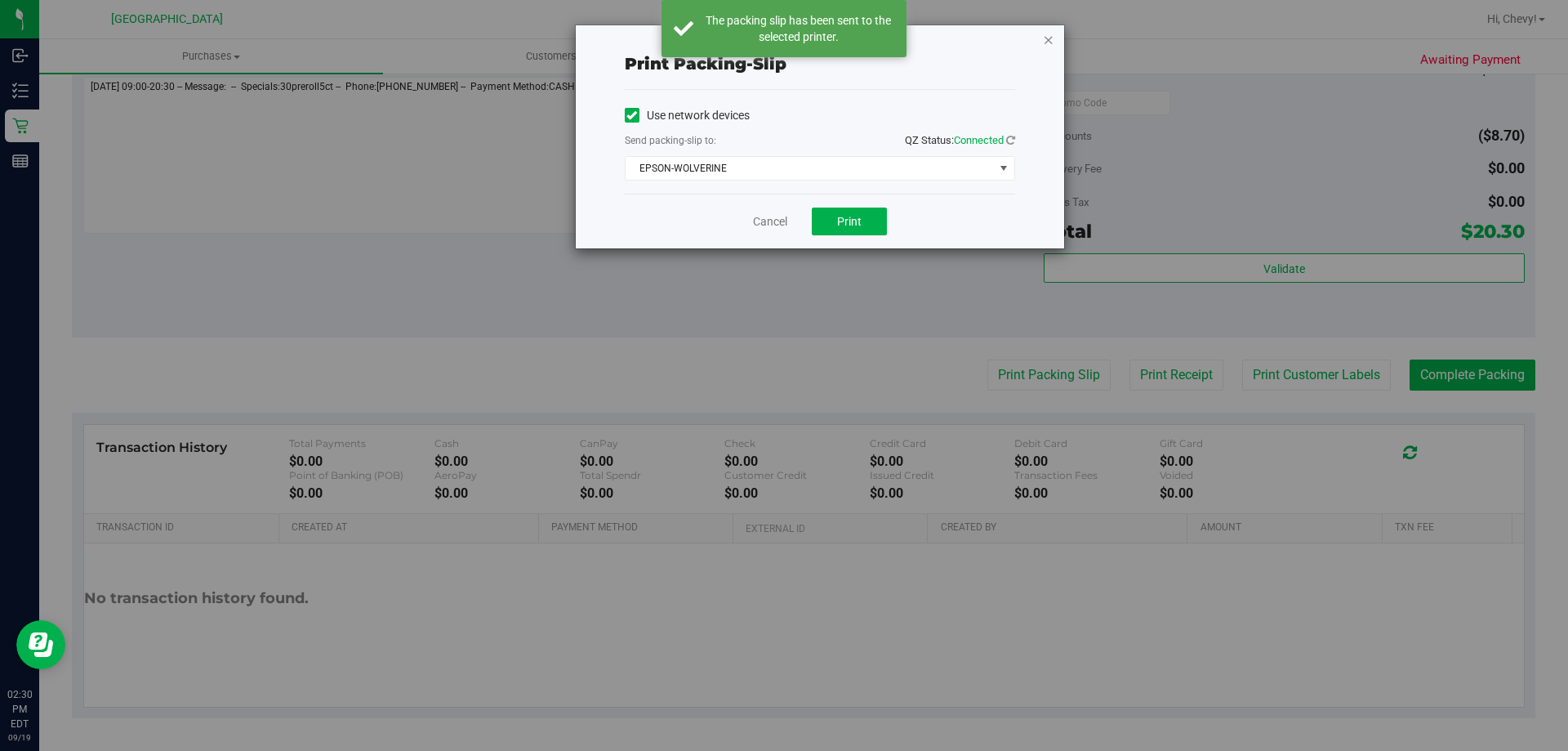
click at [1050, 40] on icon "button" at bounding box center [1048, 39] width 12 height 20
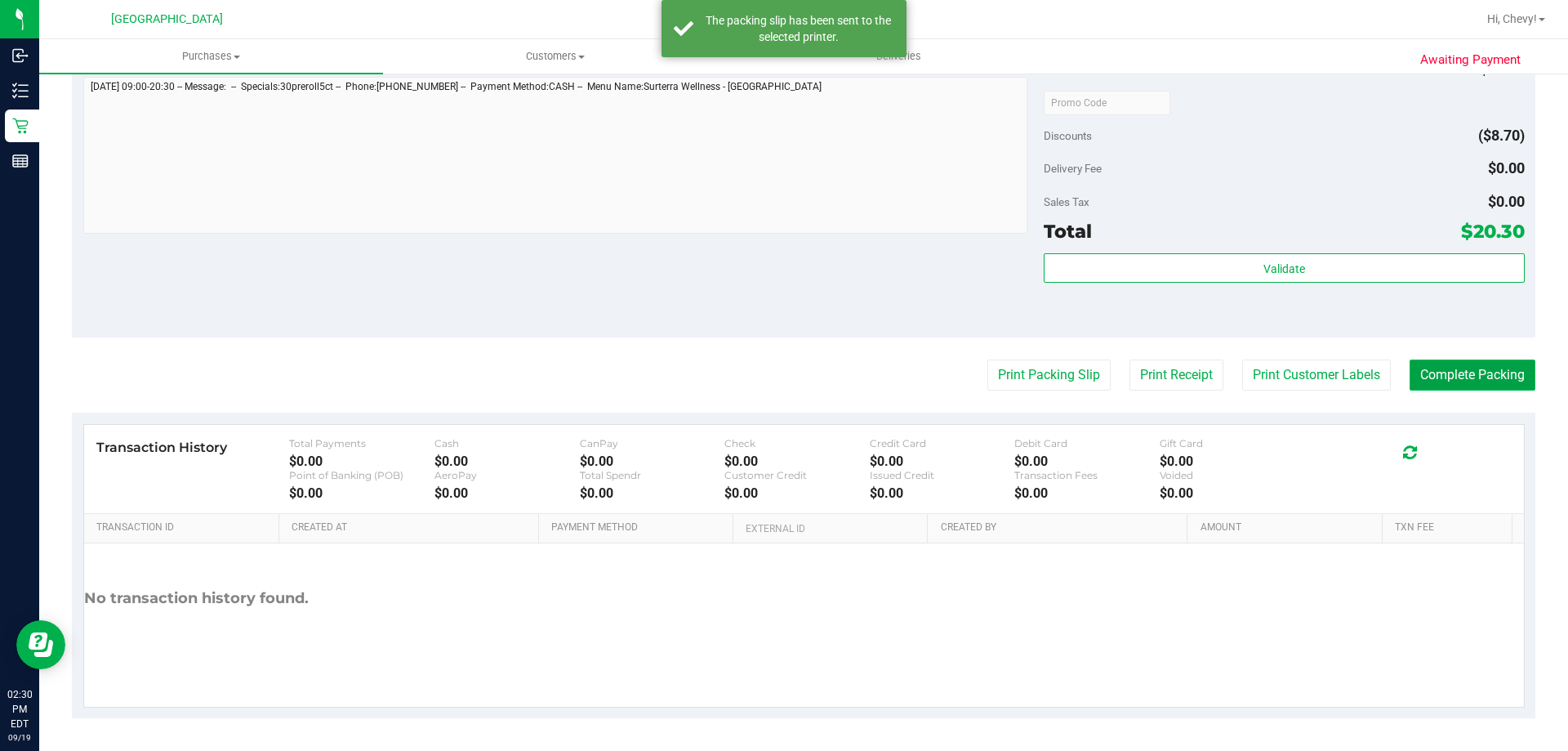
click at [1457, 376] on button "Complete Packing" at bounding box center [1472, 375] width 126 height 31
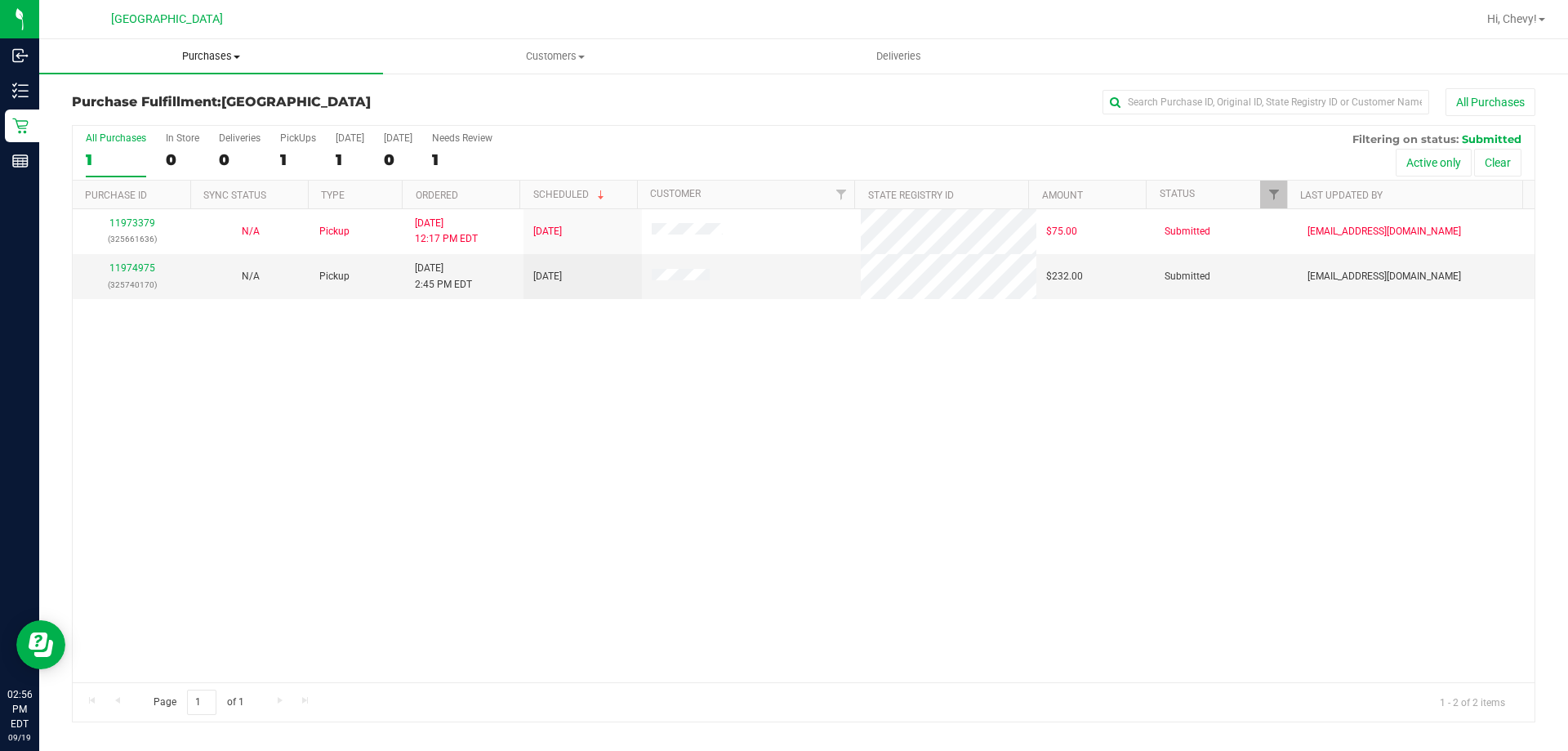
click at [193, 55] on span "Purchases" at bounding box center [210, 56] width 344 height 15
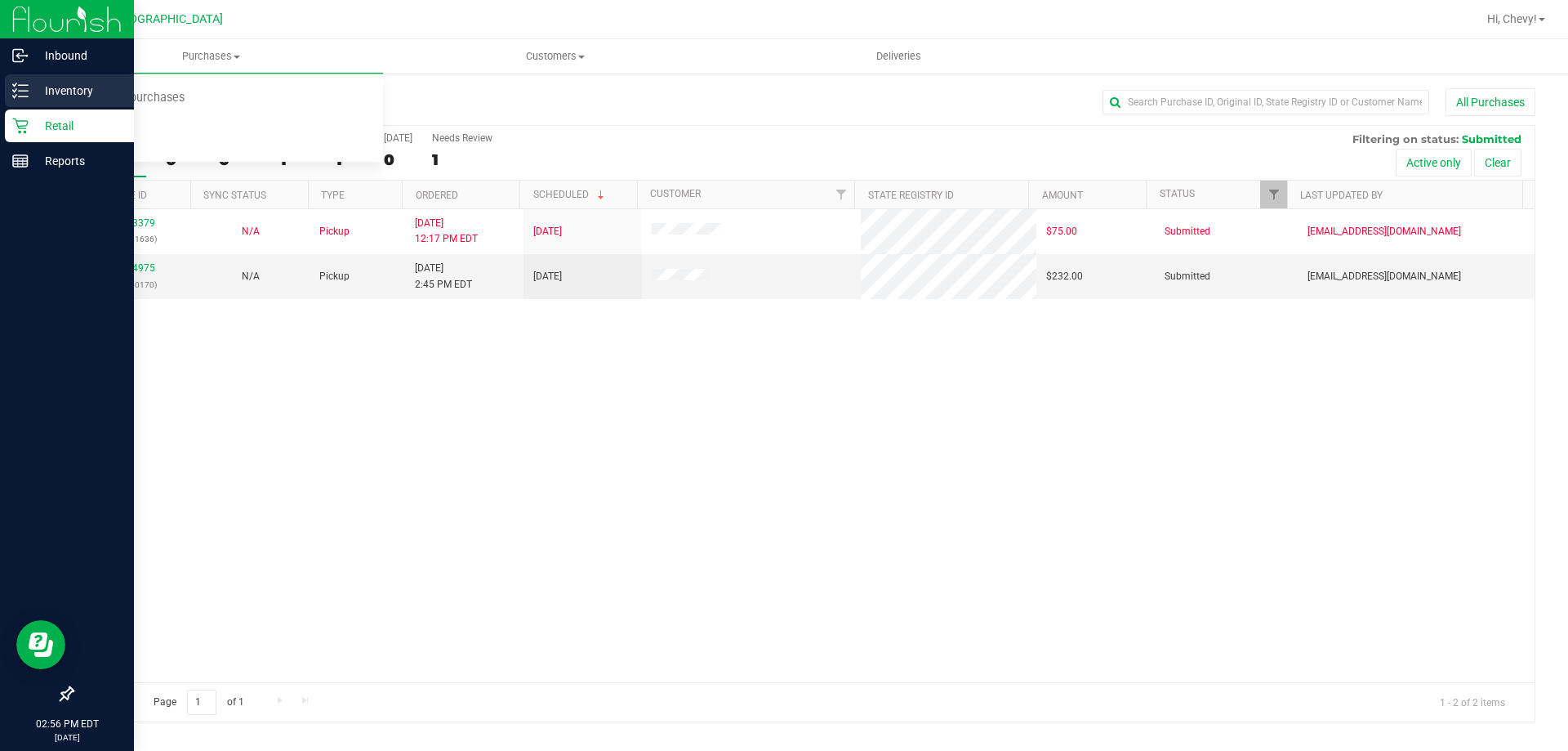
click at [24, 88] on icon at bounding box center [21, 91] width 16 height 16
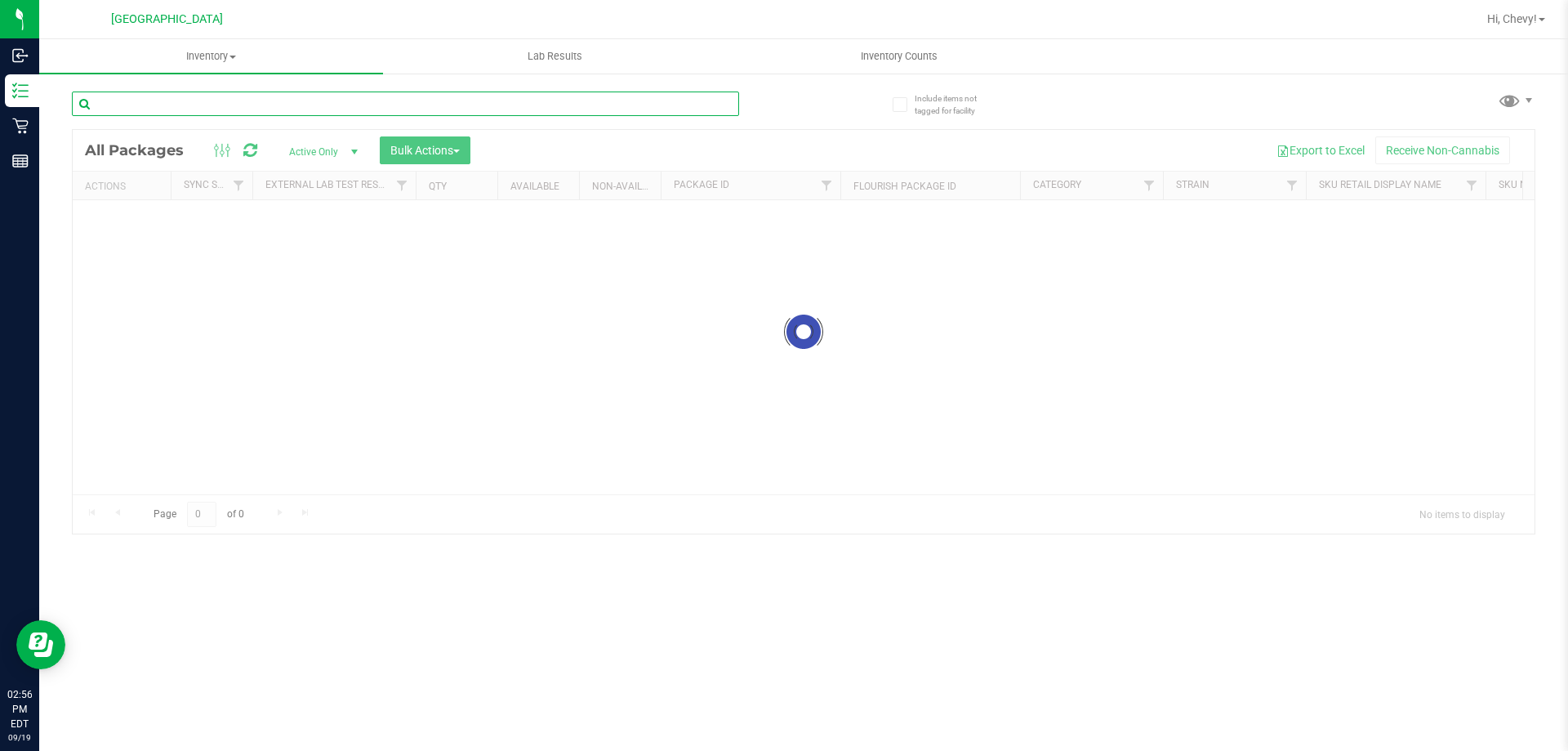
click at [358, 102] on input "text" at bounding box center [405, 103] width 667 height 24
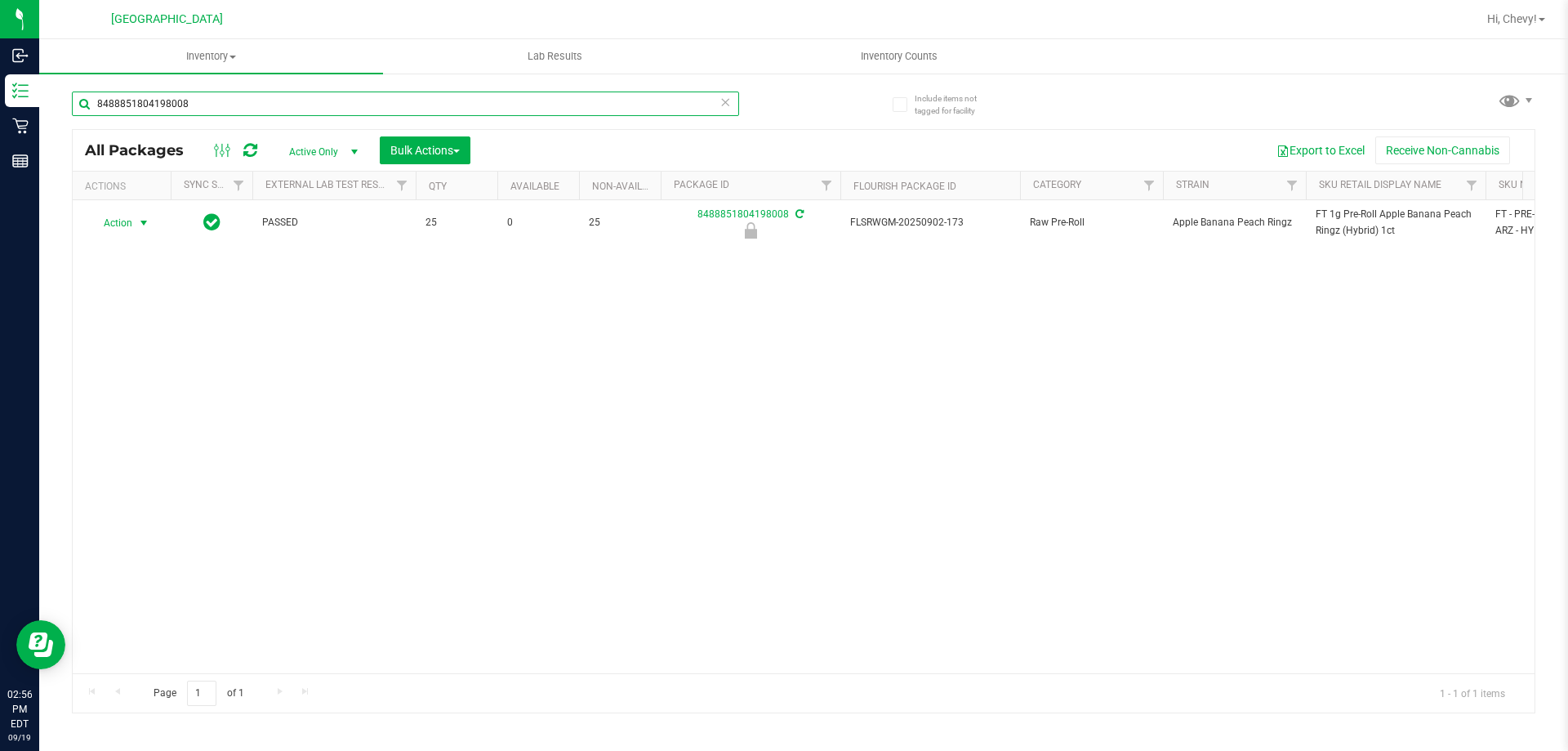
type input "8488851804198008"
click at [119, 220] on span "Action" at bounding box center [111, 222] width 44 height 23
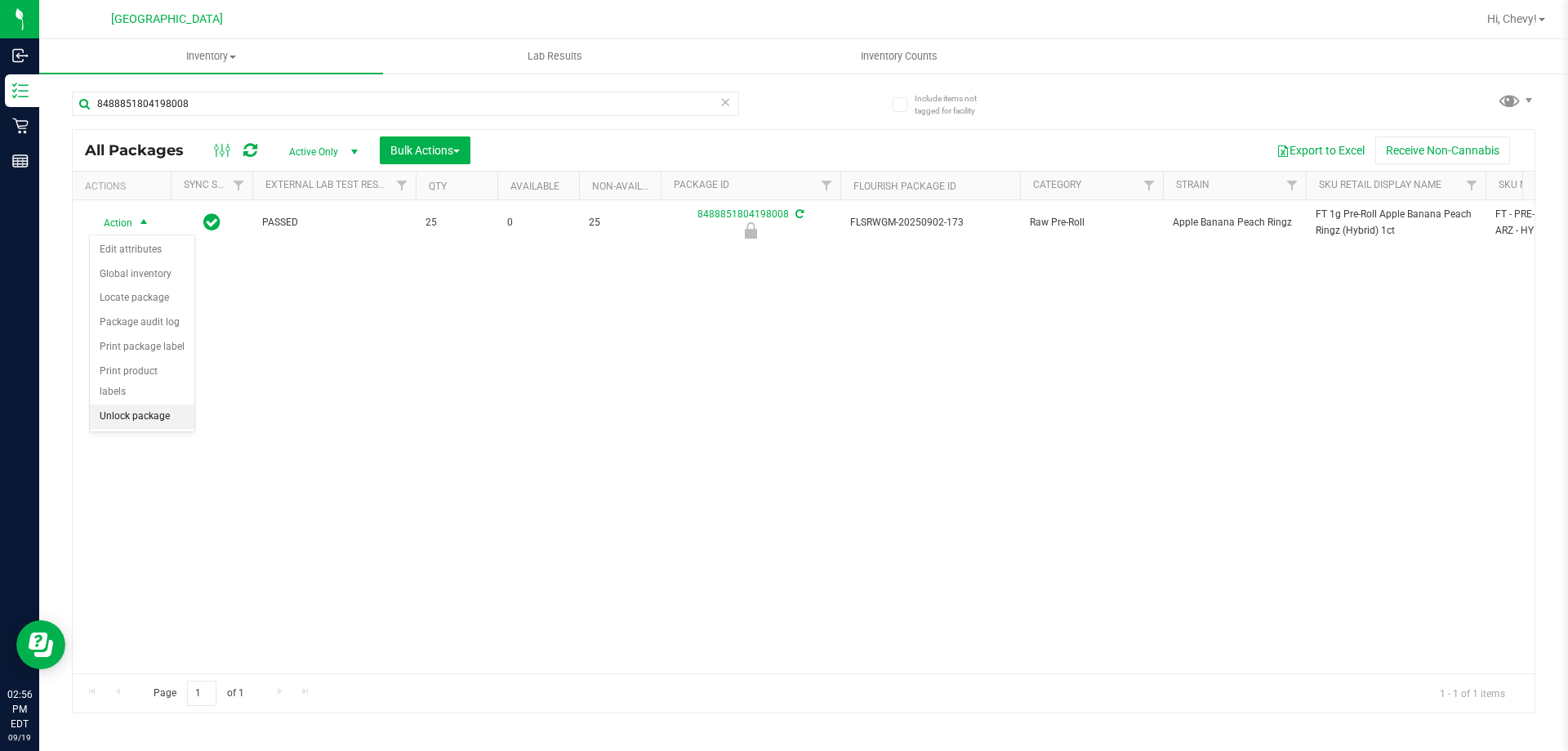
click at [142, 405] on li "Unlock package" at bounding box center [141, 416] width 104 height 24
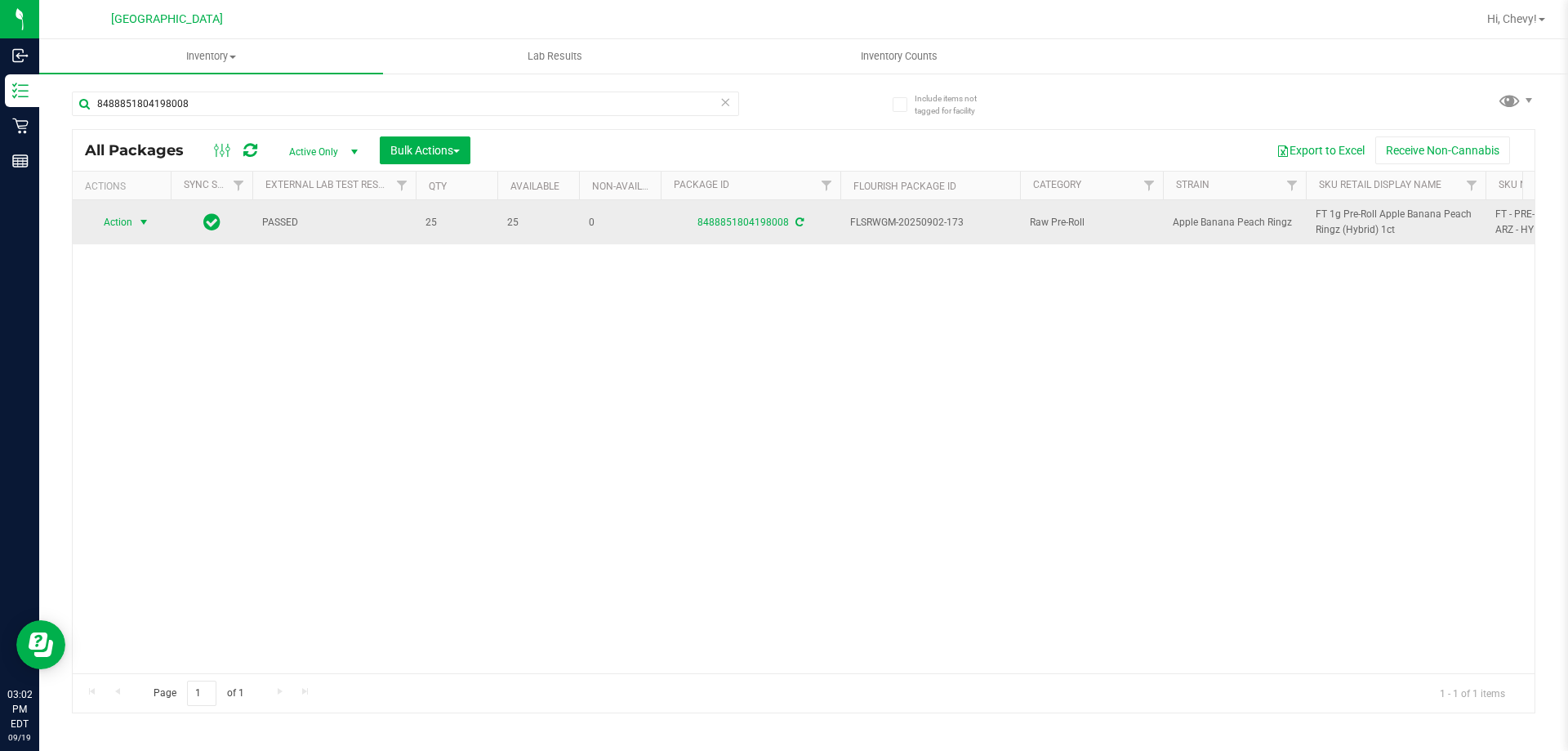
click at [132, 223] on span "Action" at bounding box center [111, 221] width 44 height 23
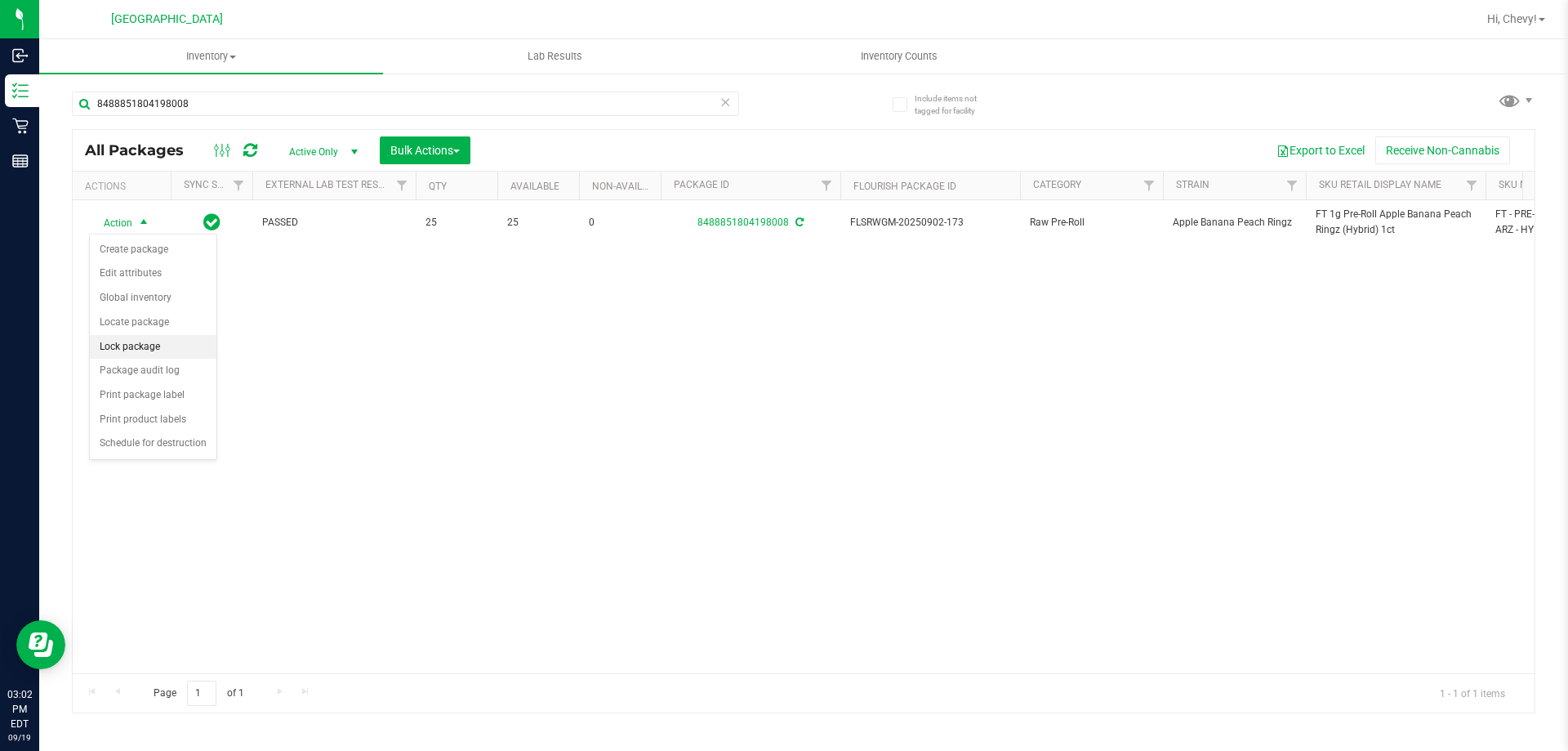
click at [153, 346] on li "Lock package" at bounding box center [153, 346] width 127 height 24
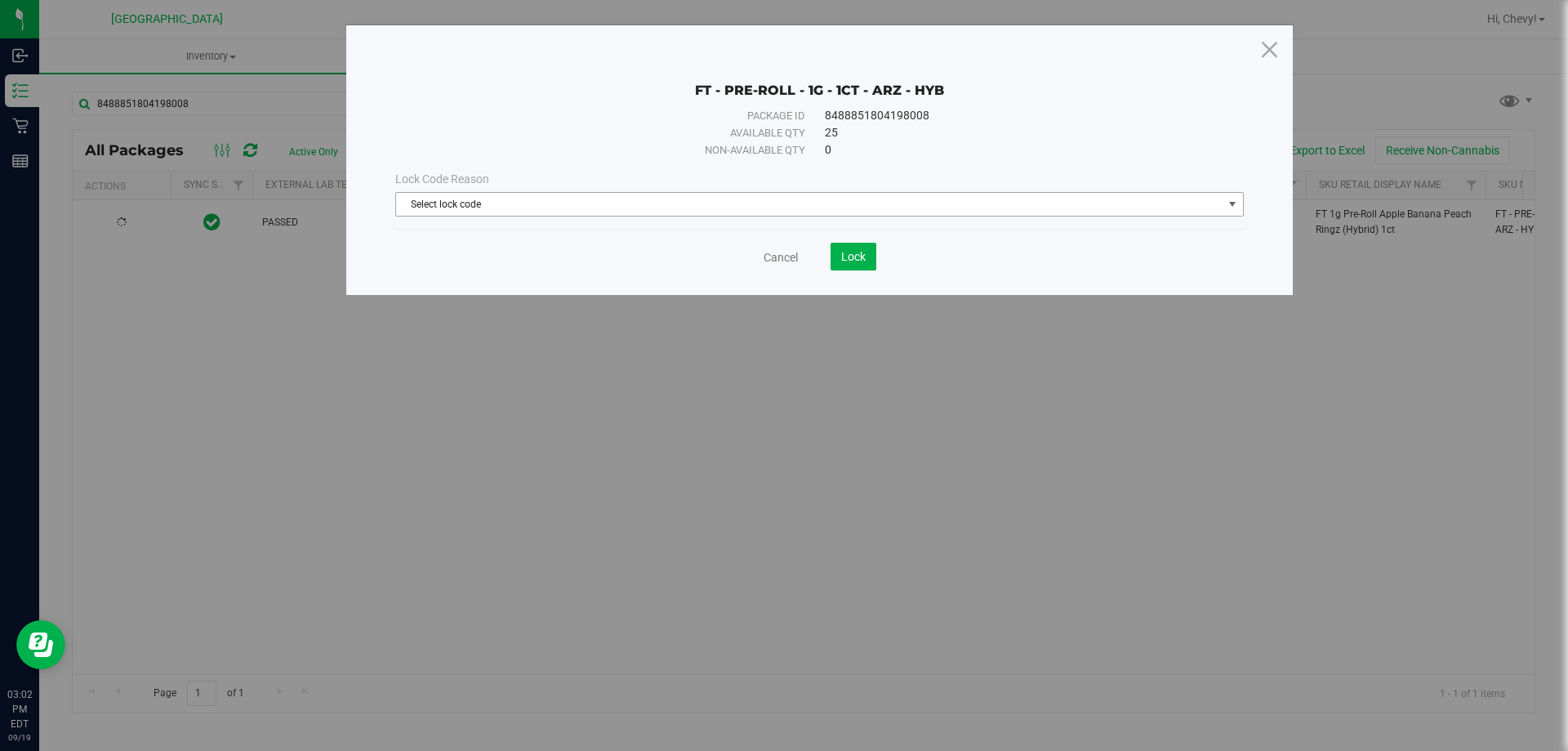
click at [850, 210] on span "Select lock code" at bounding box center [809, 204] width 826 height 23
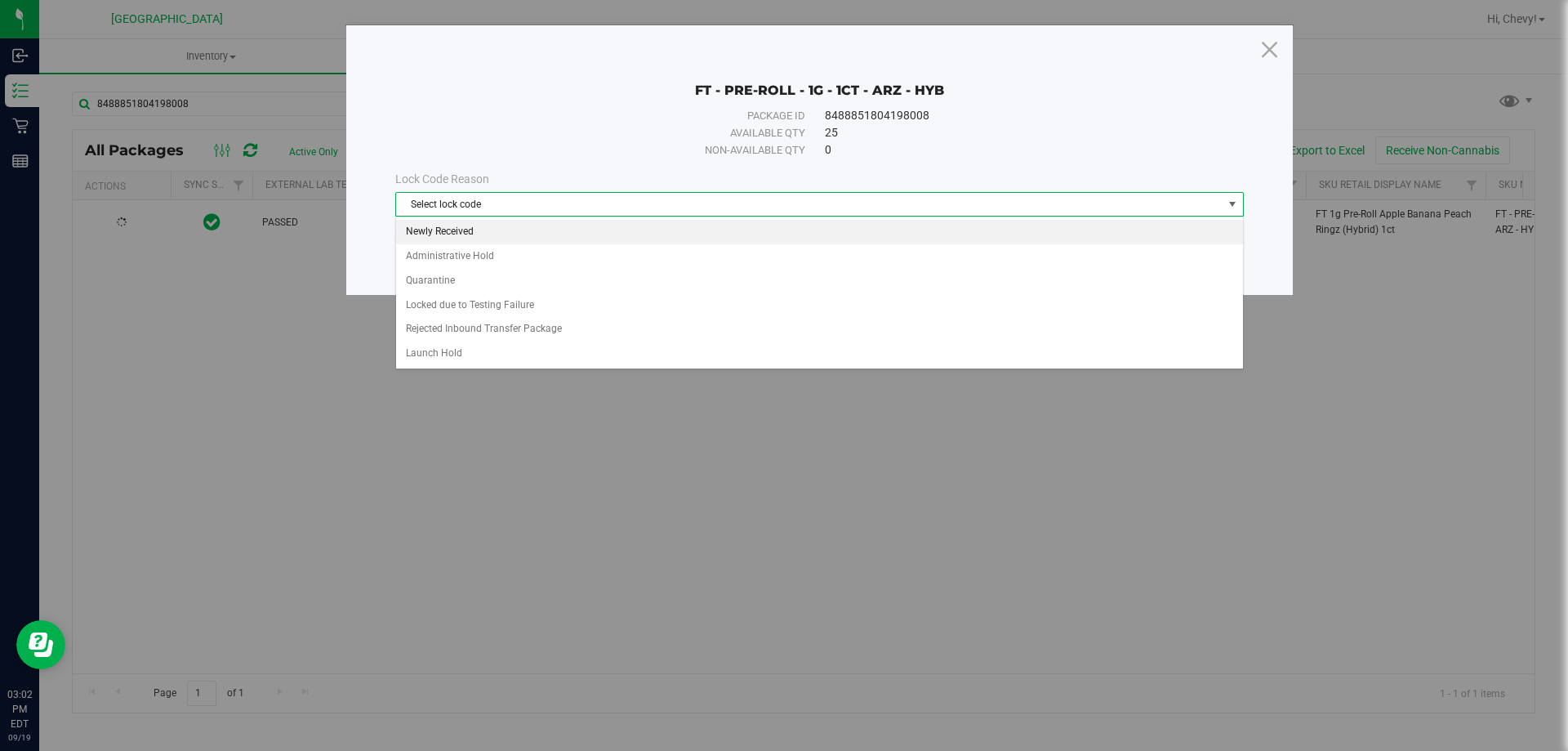
click at [776, 232] on li "Newly Received" at bounding box center [820, 231] width 847 height 24
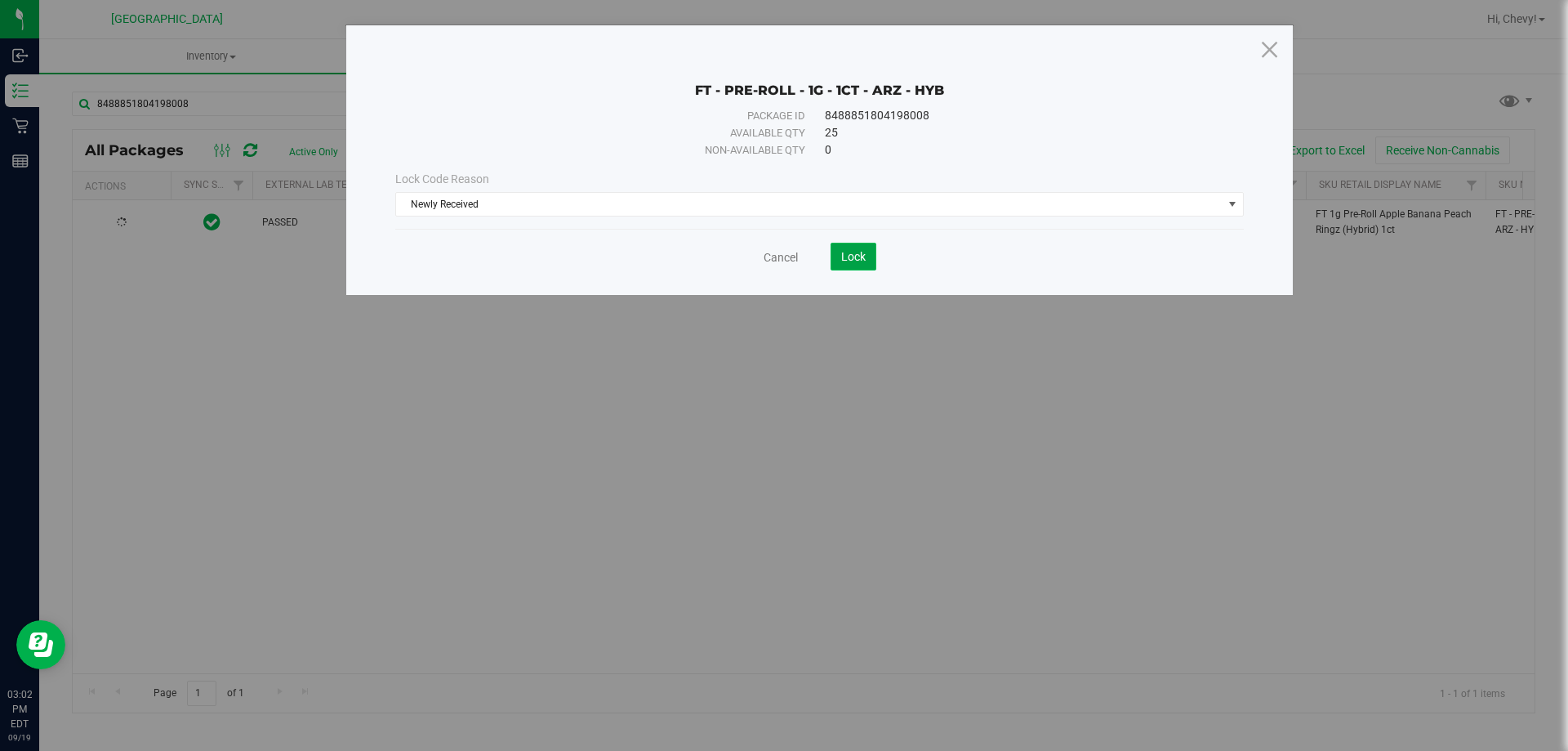
click at [853, 258] on span "Lock" at bounding box center [853, 257] width 24 height 13
